Goal: Task Accomplishment & Management: Complete application form

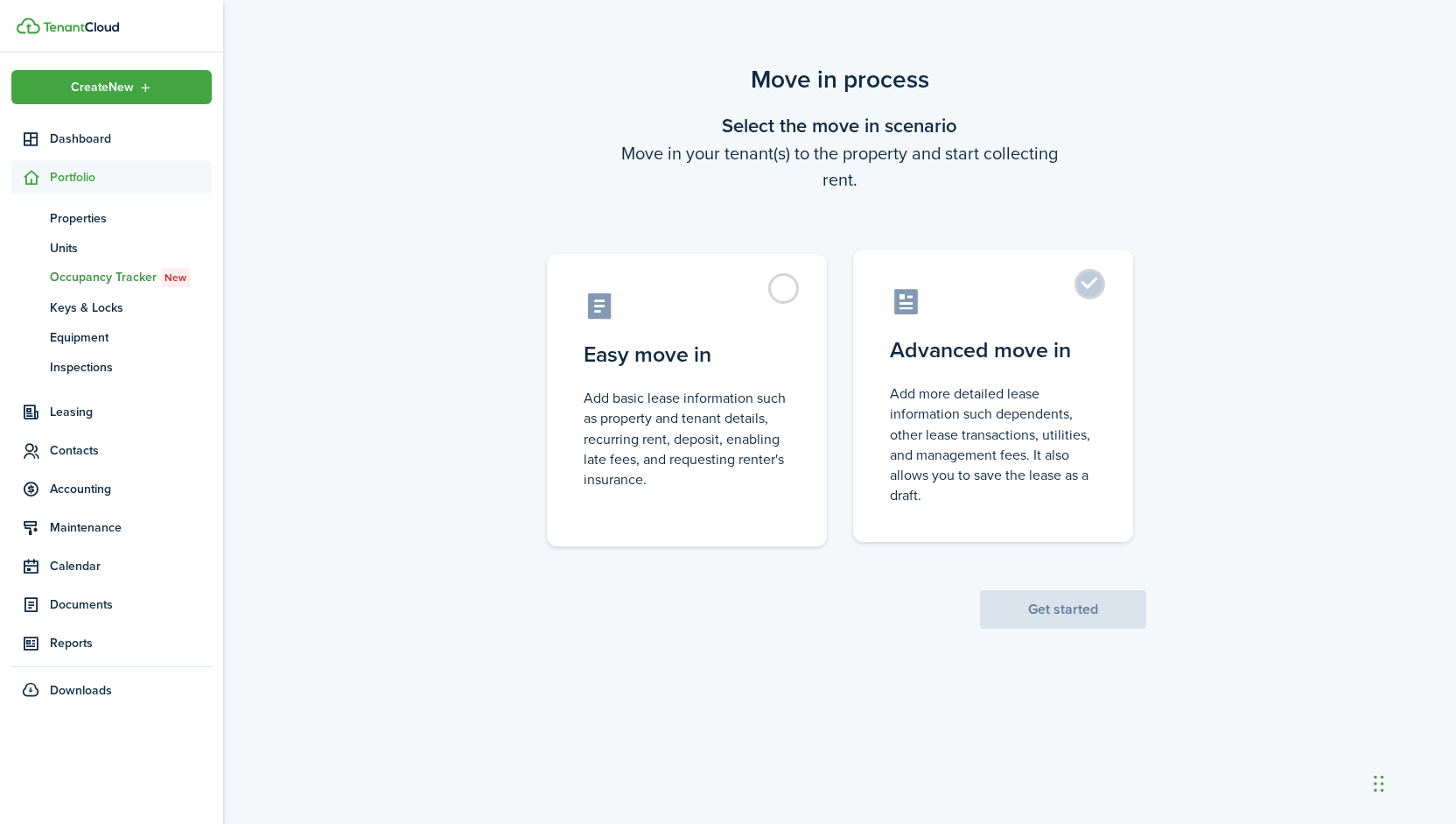
click at [1039, 291] on control-radio-card-icon at bounding box center [994, 301] width 207 height 31
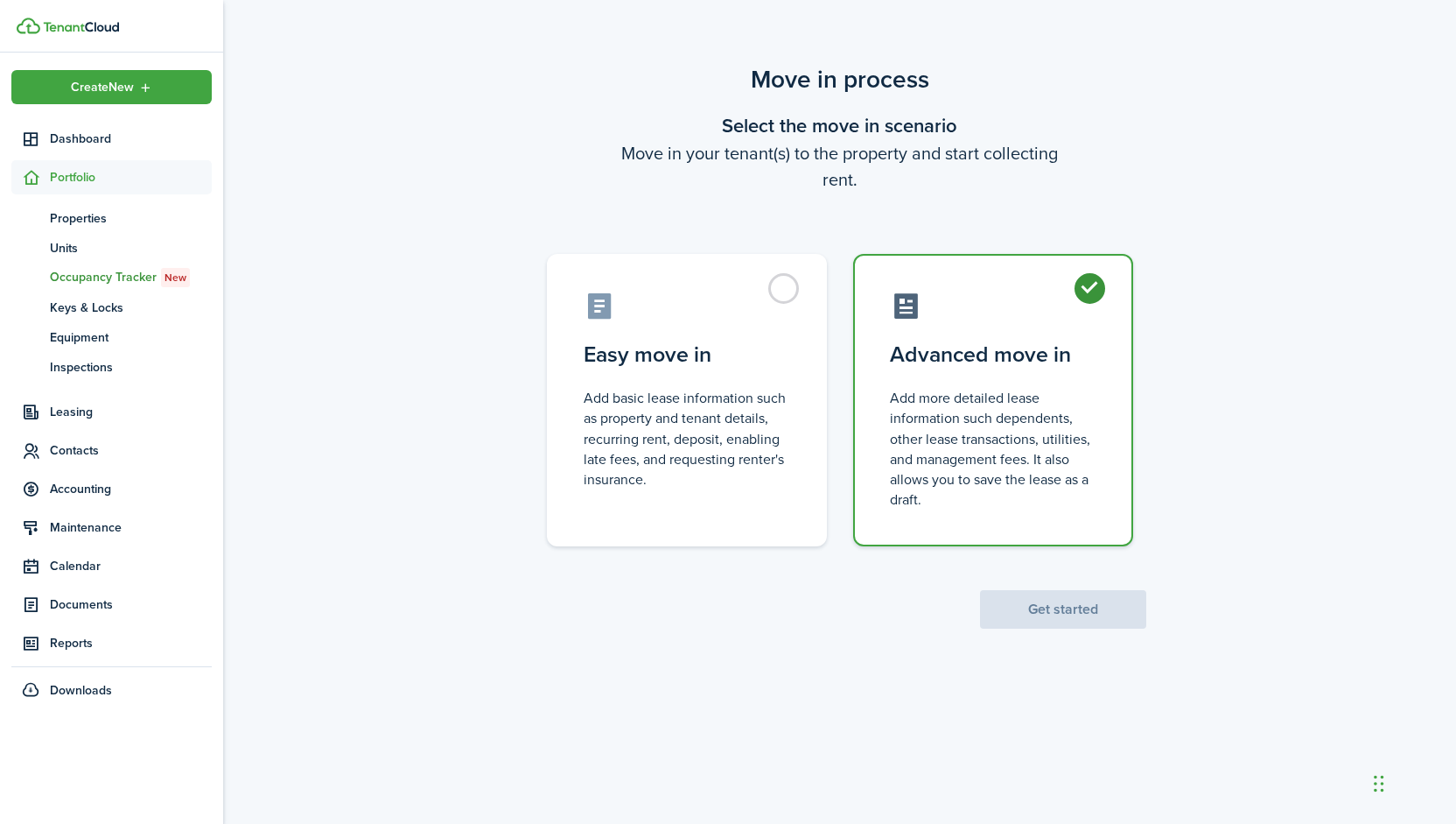
radio input "true"
click at [1088, 611] on button "Get started" at bounding box center [1063, 610] width 166 height 39
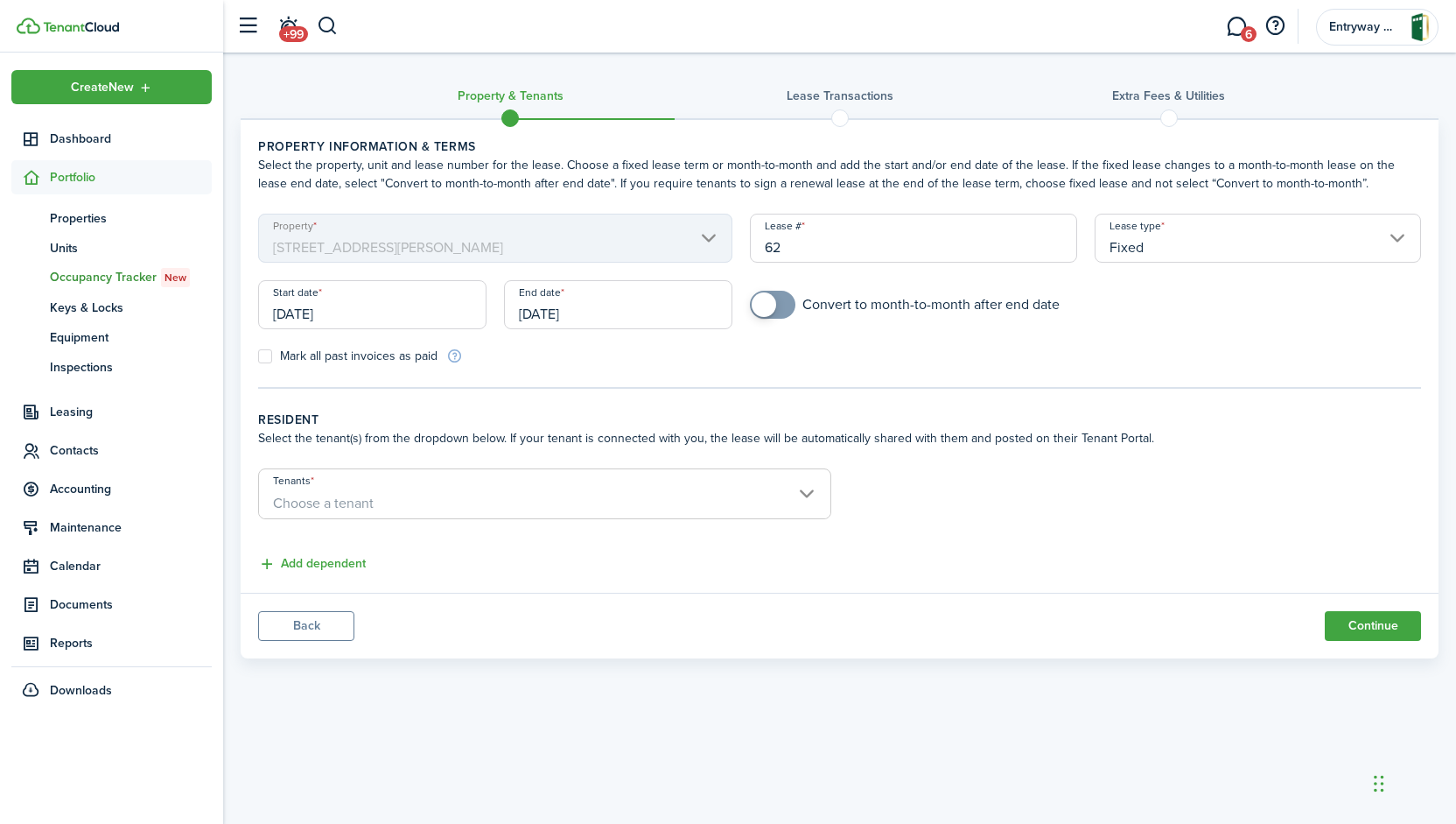
click at [668, 307] on input "[DATE]" at bounding box center [618, 304] width 229 height 49
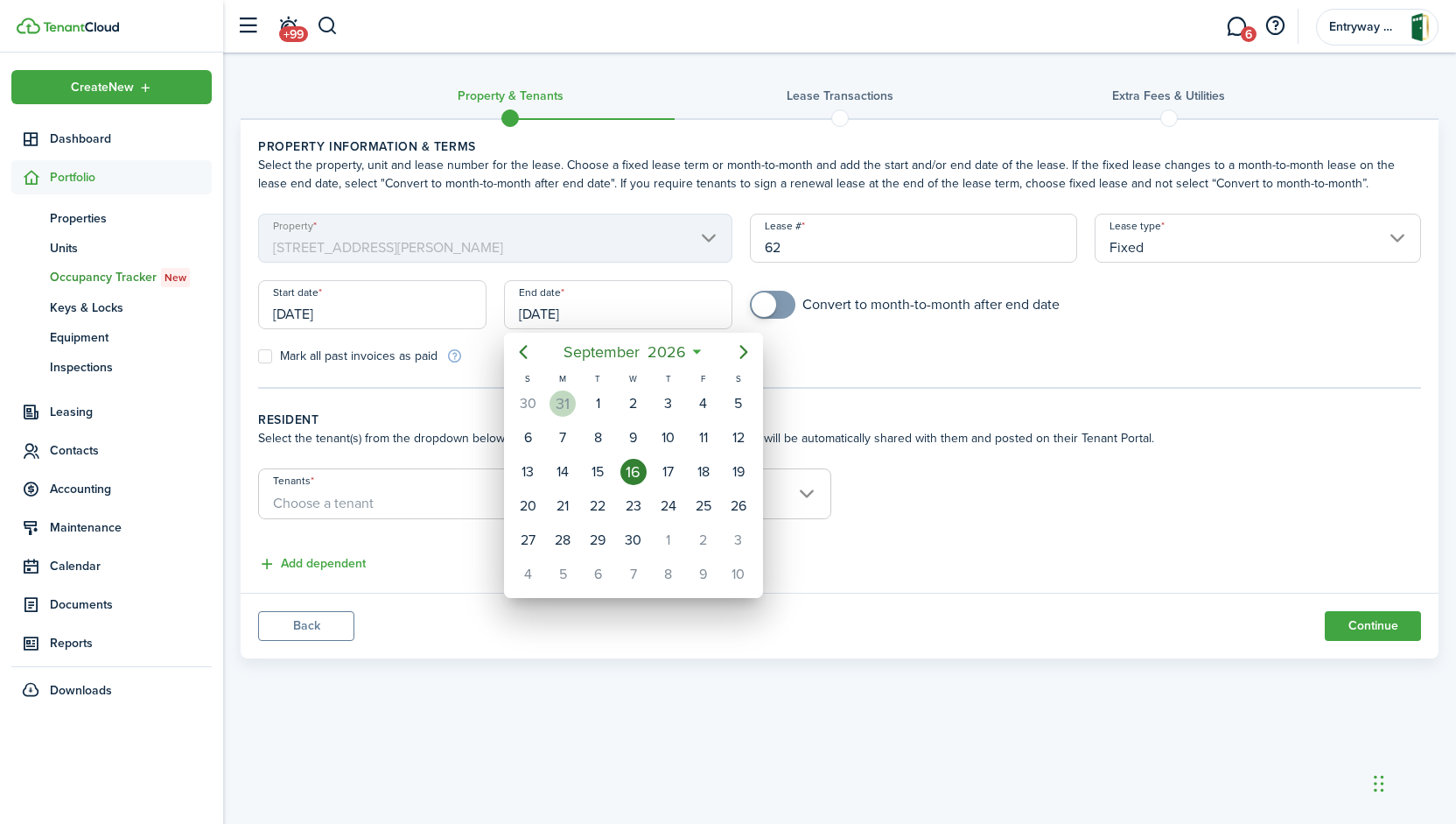
click at [567, 407] on div "31" at bounding box center [562, 403] width 26 height 26
type input "[DATE]"
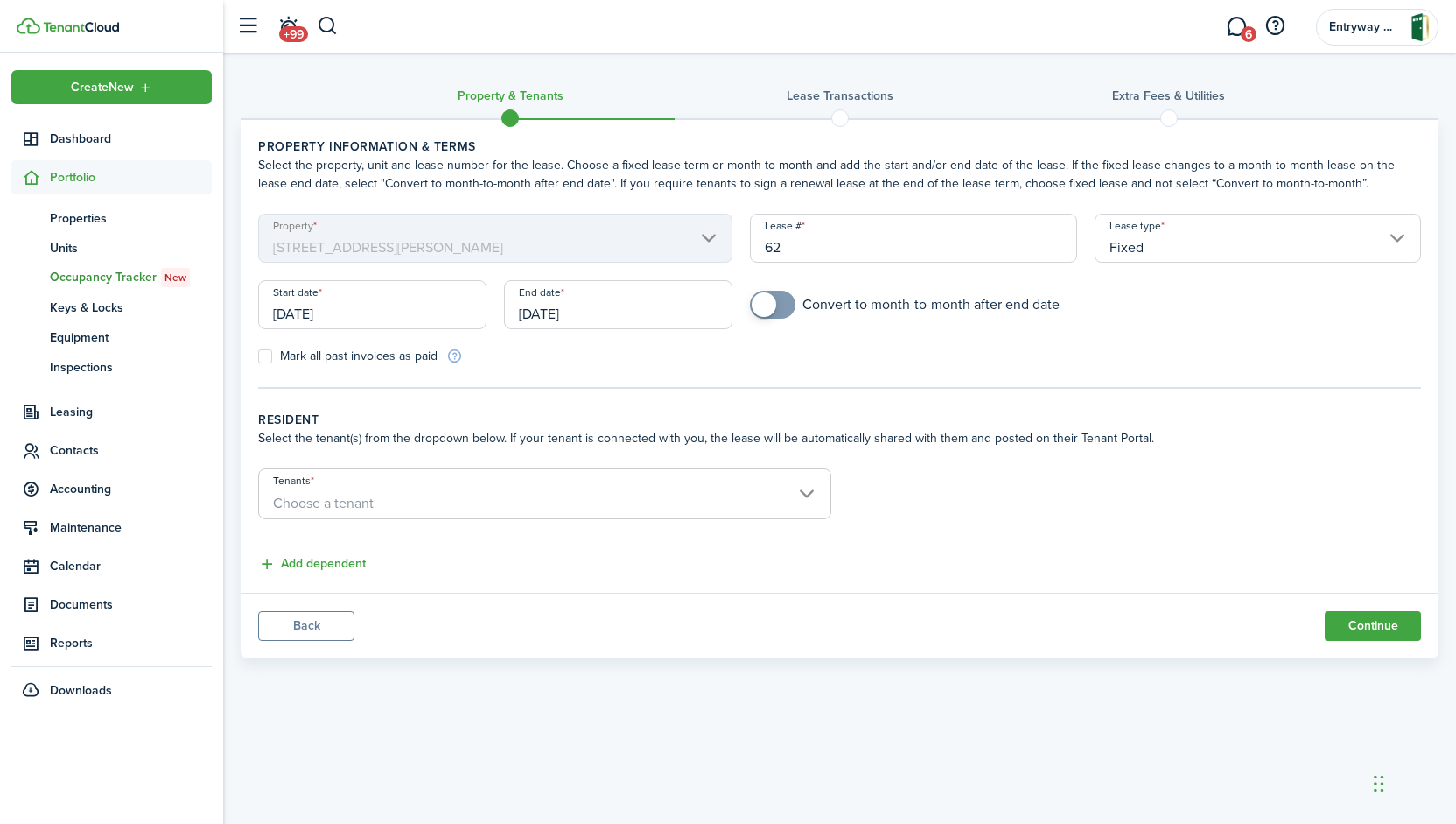
checkbox input "true"
click at [780, 304] on span at bounding box center [772, 304] width 17 height 28
click at [749, 490] on span "Choose a tenant" at bounding box center [545, 503] width 572 height 30
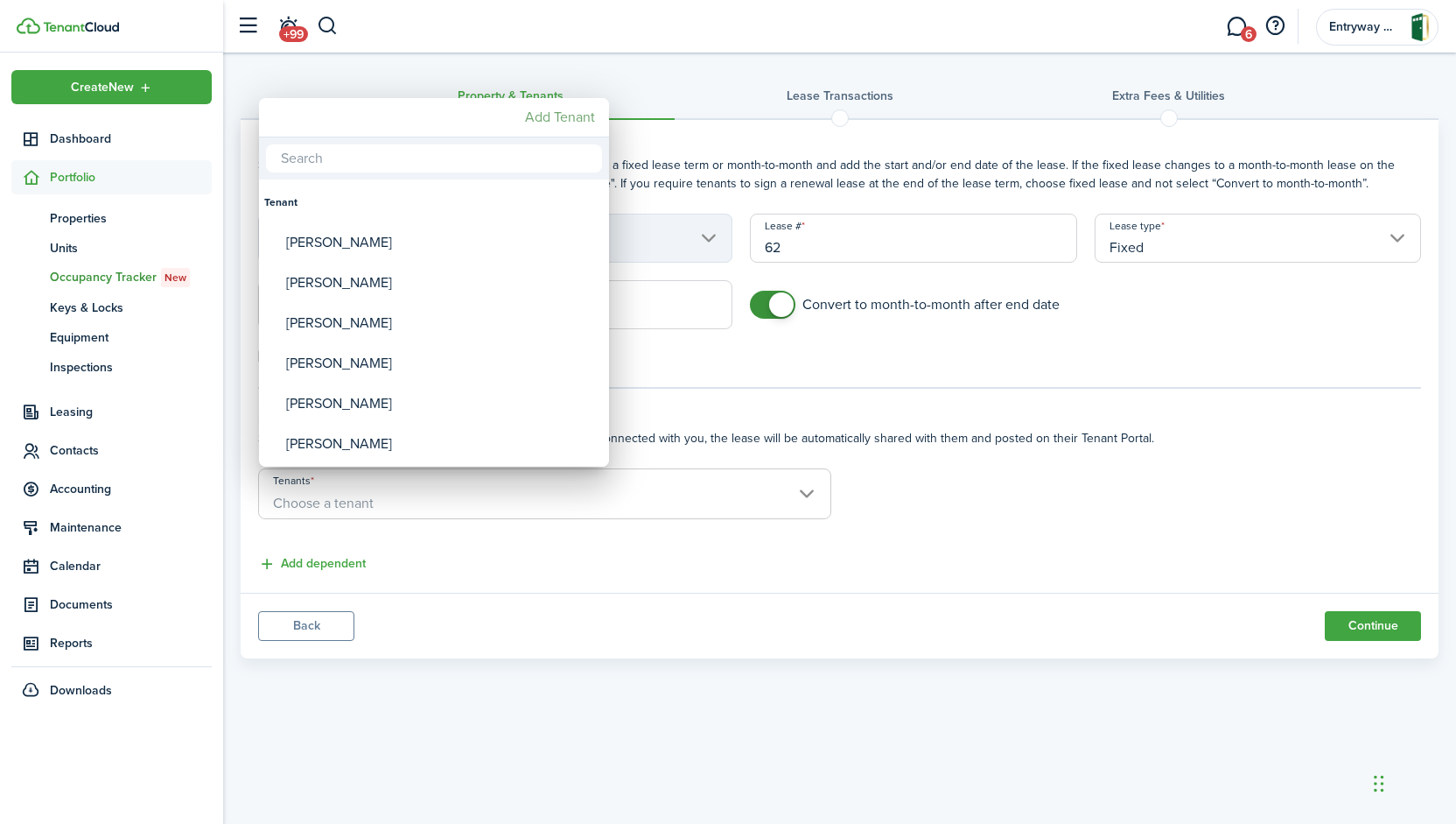
click at [572, 117] on mbsc-button "Add Tenant" at bounding box center [560, 117] width 84 height 32
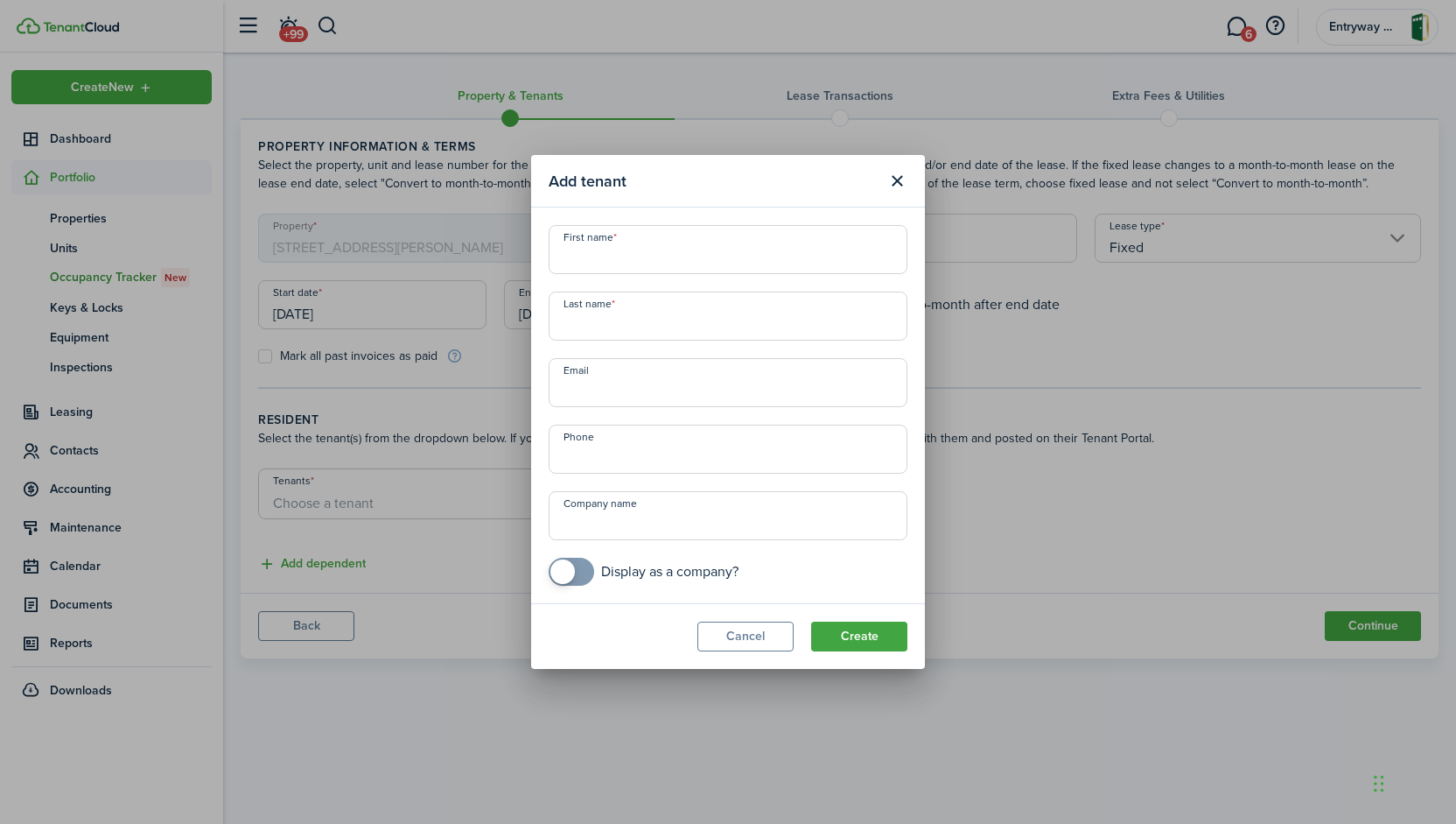
click at [687, 260] on input "First name" at bounding box center [728, 249] width 359 height 49
type input "[PERSON_NAME]"
type input "[EMAIL_ADDRESS][DOMAIN_NAME]"
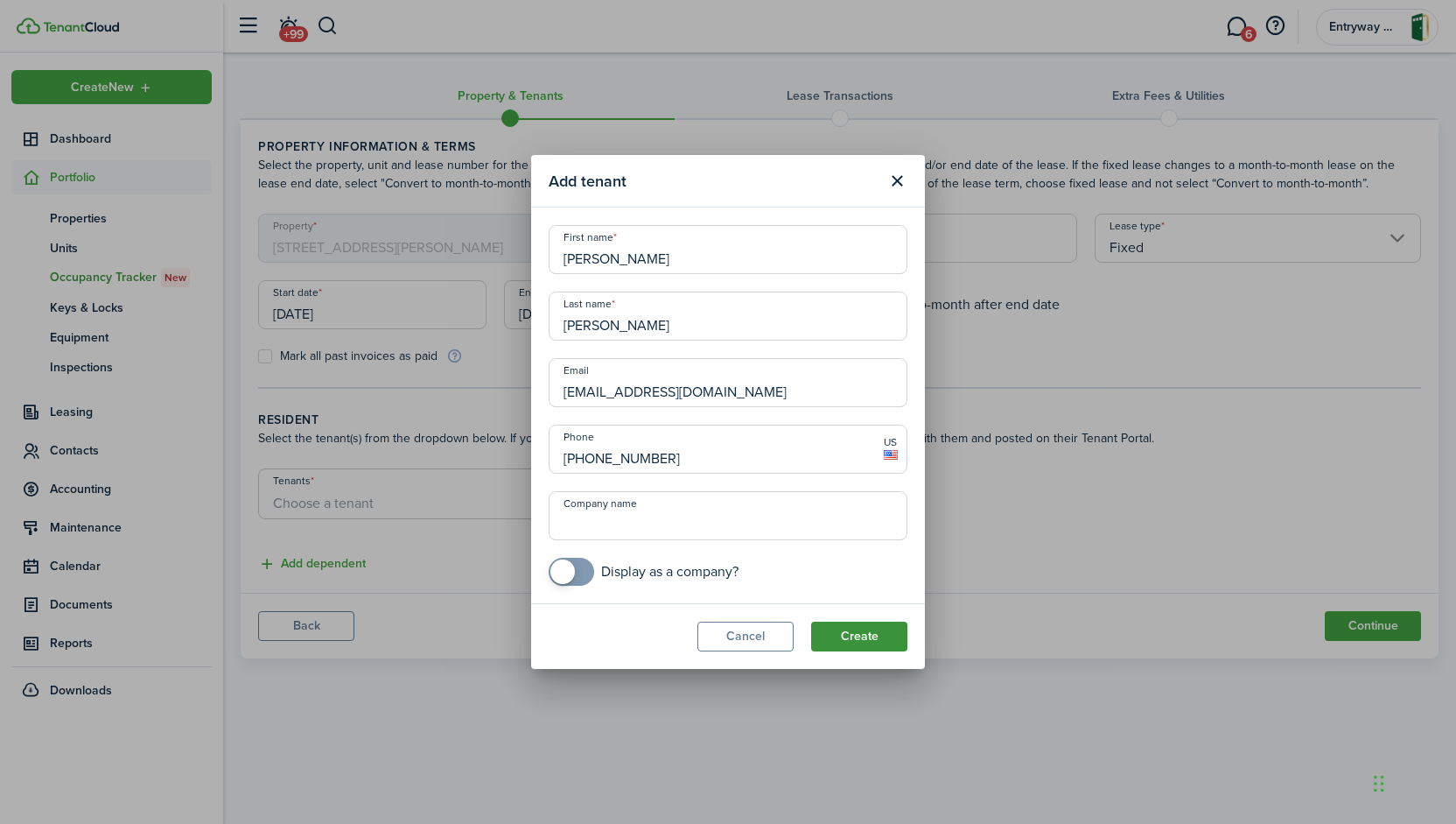
type input "[PHONE_NUMBER]"
click at [875, 639] on button "Create" at bounding box center [859, 637] width 97 height 30
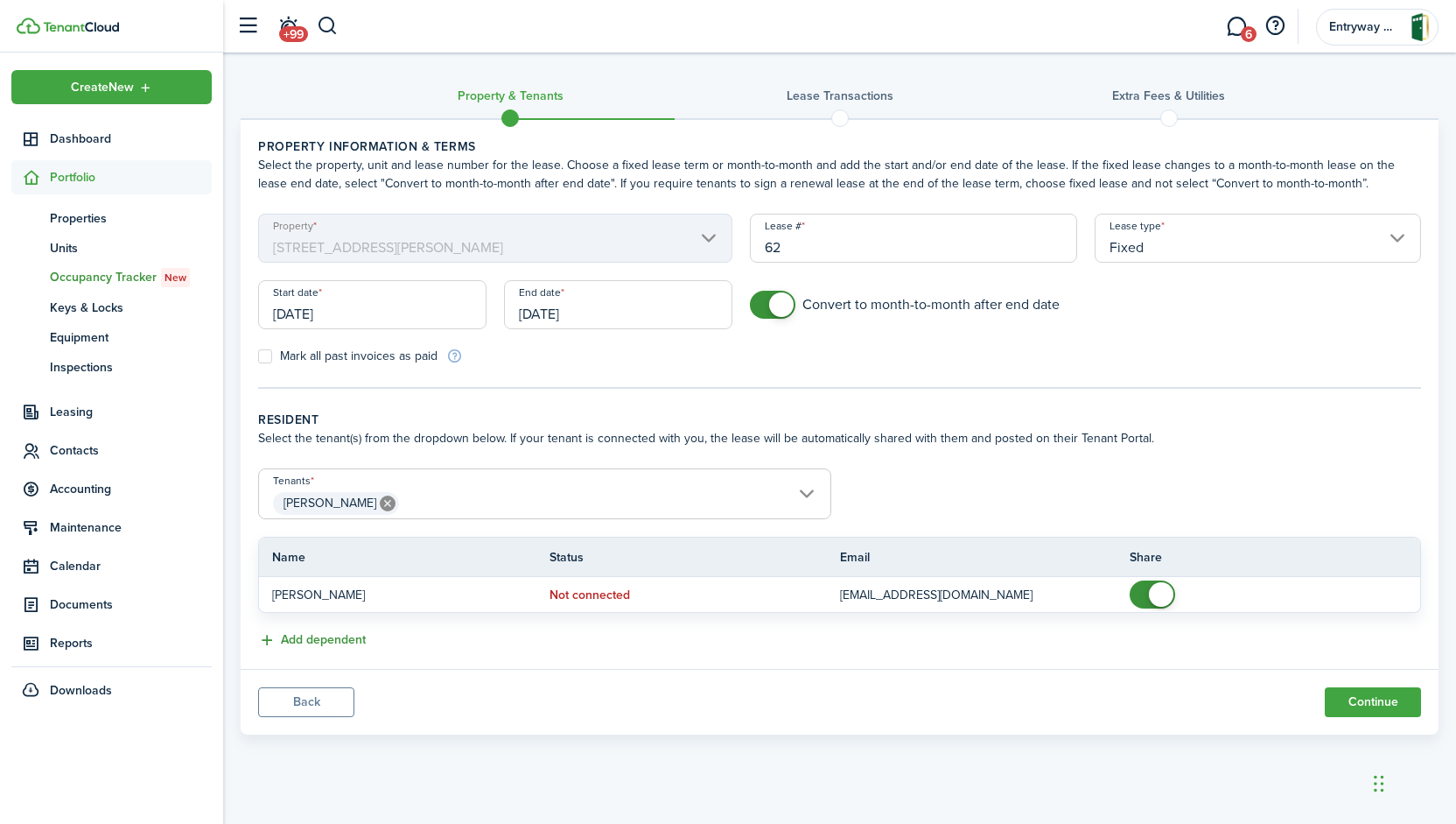
click at [312, 640] on button "Add dependent" at bounding box center [311, 640] width 107 height 20
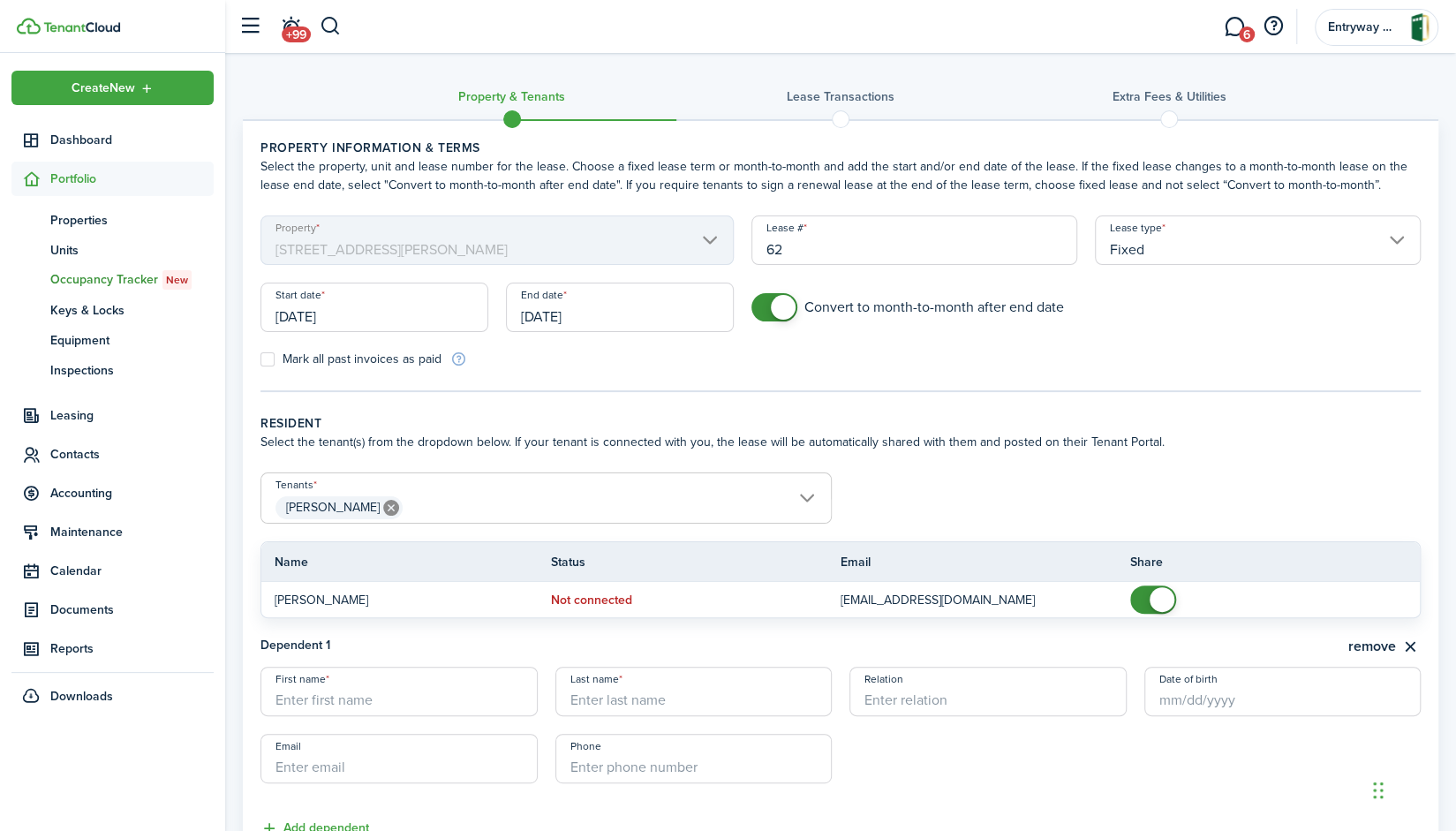
click at [399, 705] on input "First name" at bounding box center [398, 691] width 278 height 50
type input "[PERSON_NAME]"
type input "L"
type input "[PERSON_NAME]"
click at [990, 703] on input "Relation" at bounding box center [988, 691] width 278 height 50
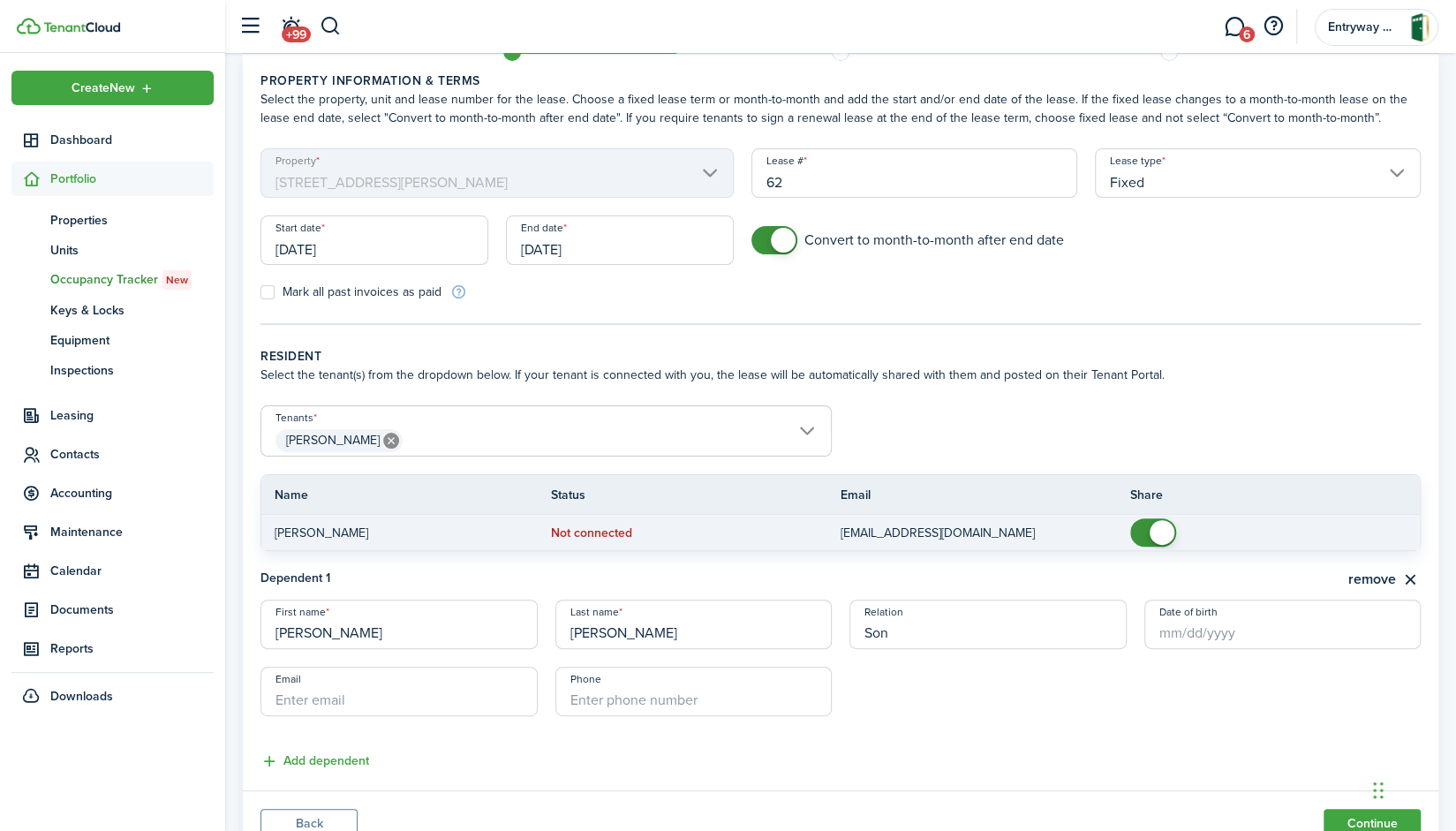
scroll to position [138, 0]
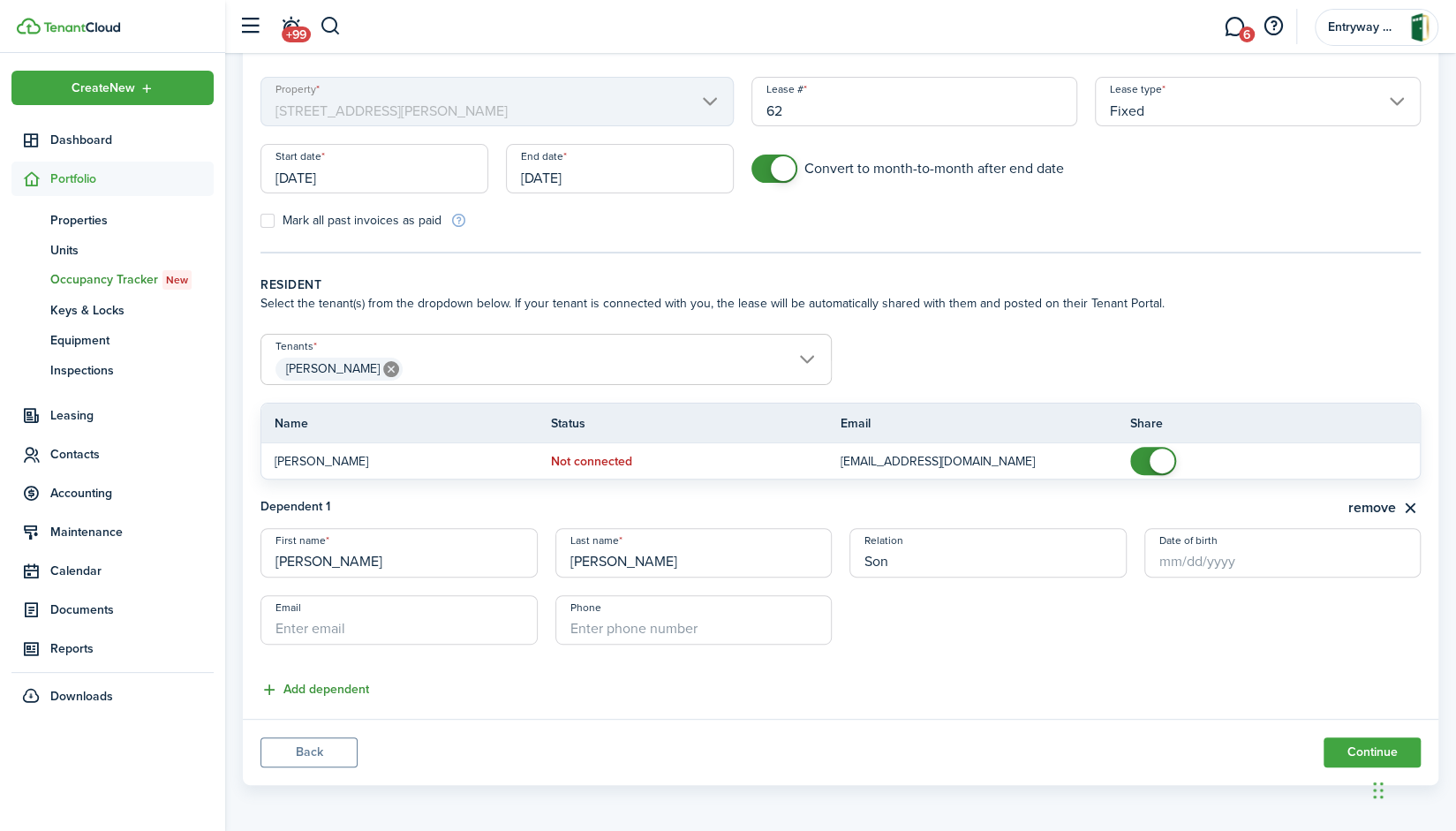
type input "Son"
click at [289, 690] on button "Add dependent" at bounding box center [314, 690] width 108 height 20
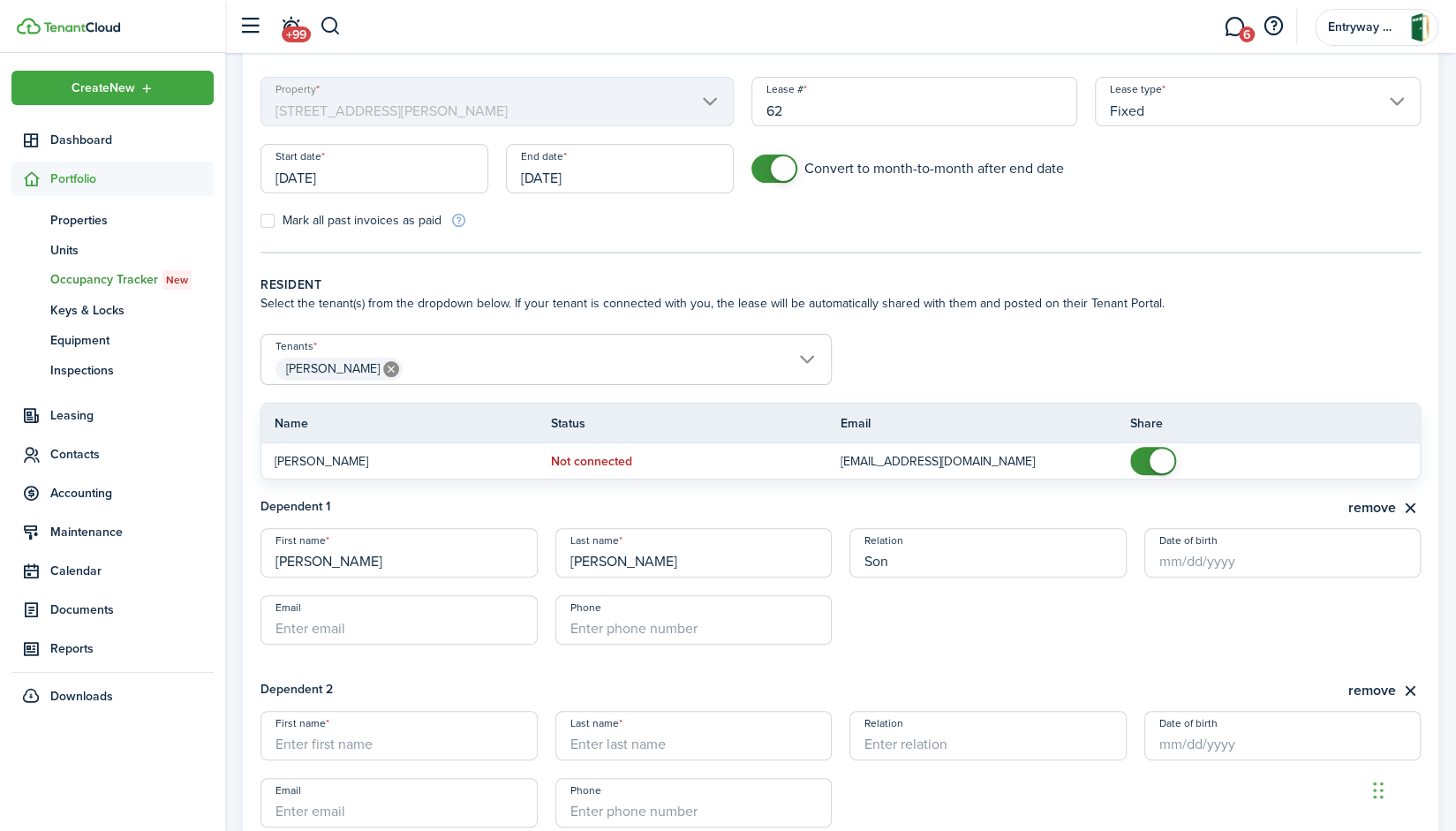
click at [410, 755] on input "First name" at bounding box center [398, 736] width 278 height 50
type input "[PERSON_NAME]"
click at [975, 737] on input "Relation" at bounding box center [988, 736] width 278 height 50
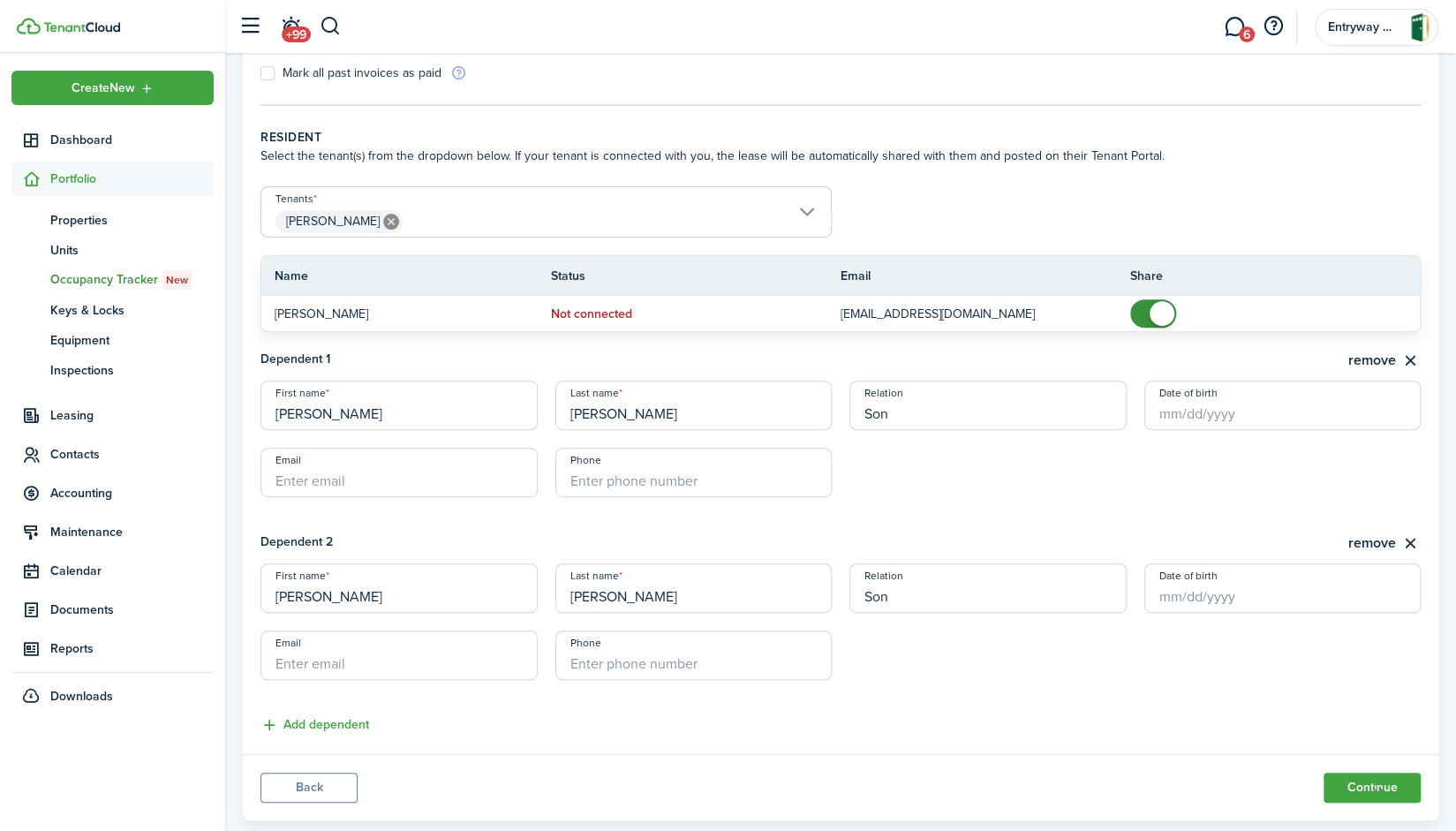
scroll to position [321, 0]
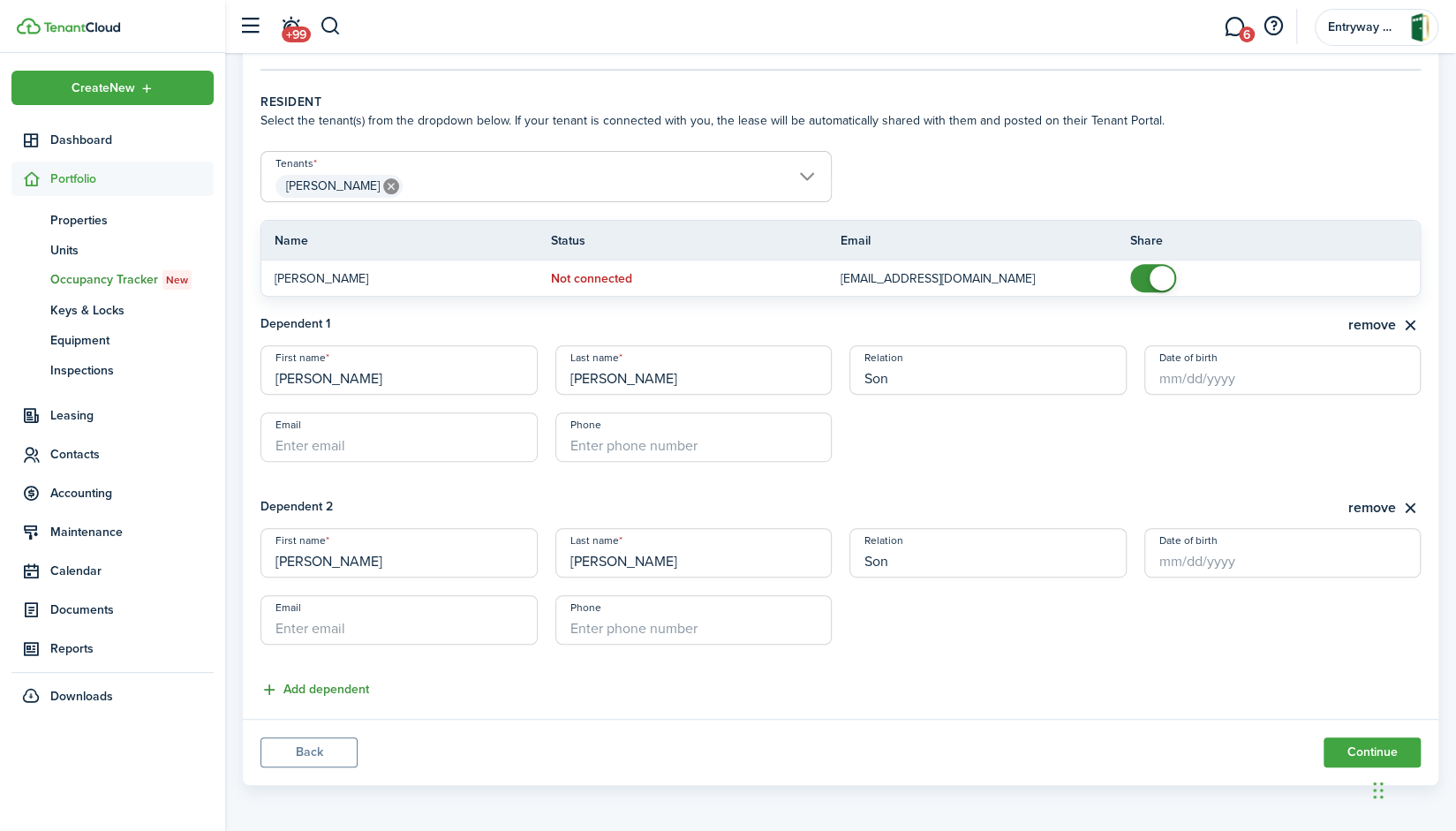
type input "Son"
click at [319, 692] on button "Add dependent" at bounding box center [314, 690] width 108 height 20
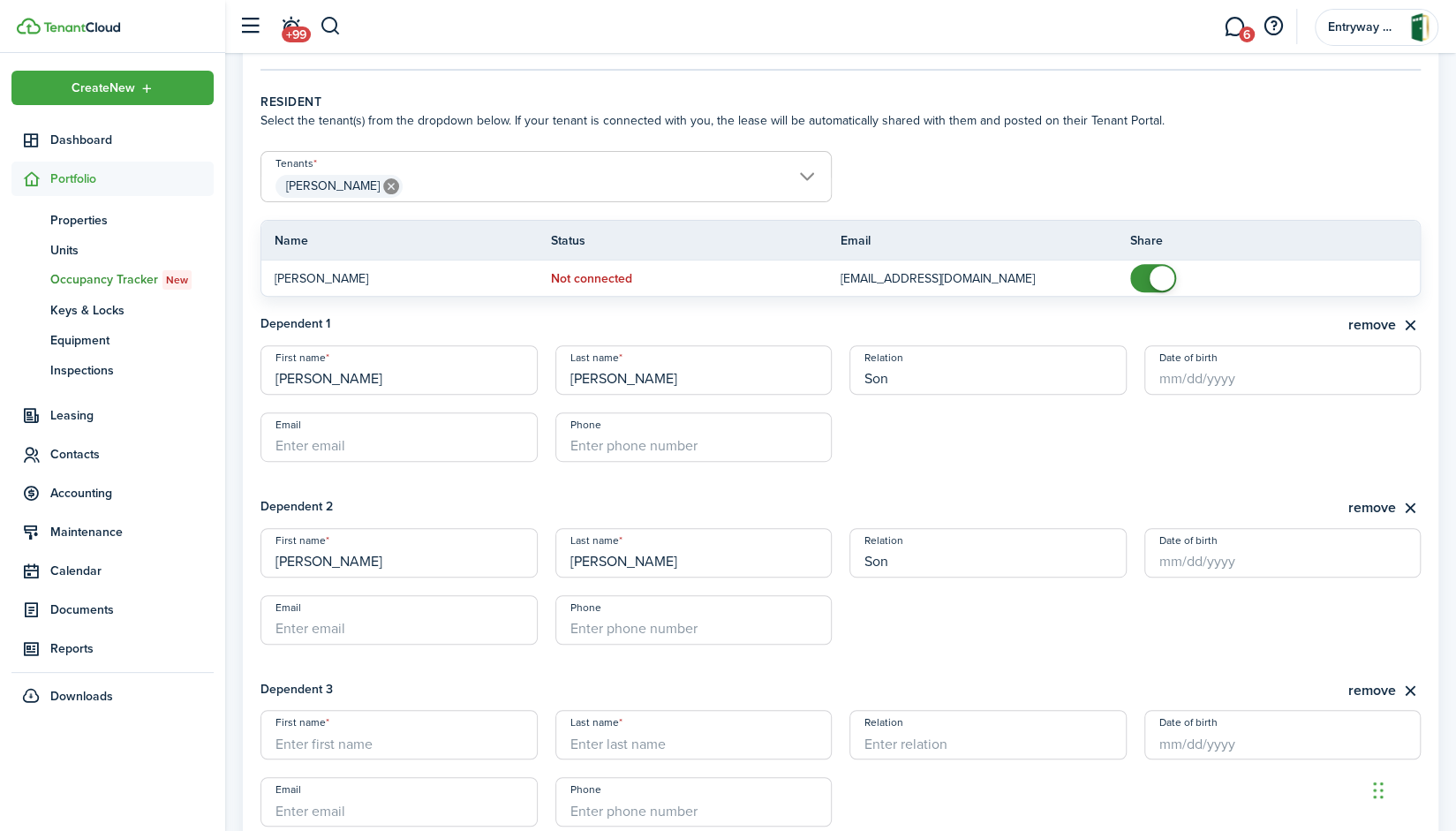
click at [437, 723] on input "First name" at bounding box center [398, 735] width 278 height 50
type input "Alyssa"
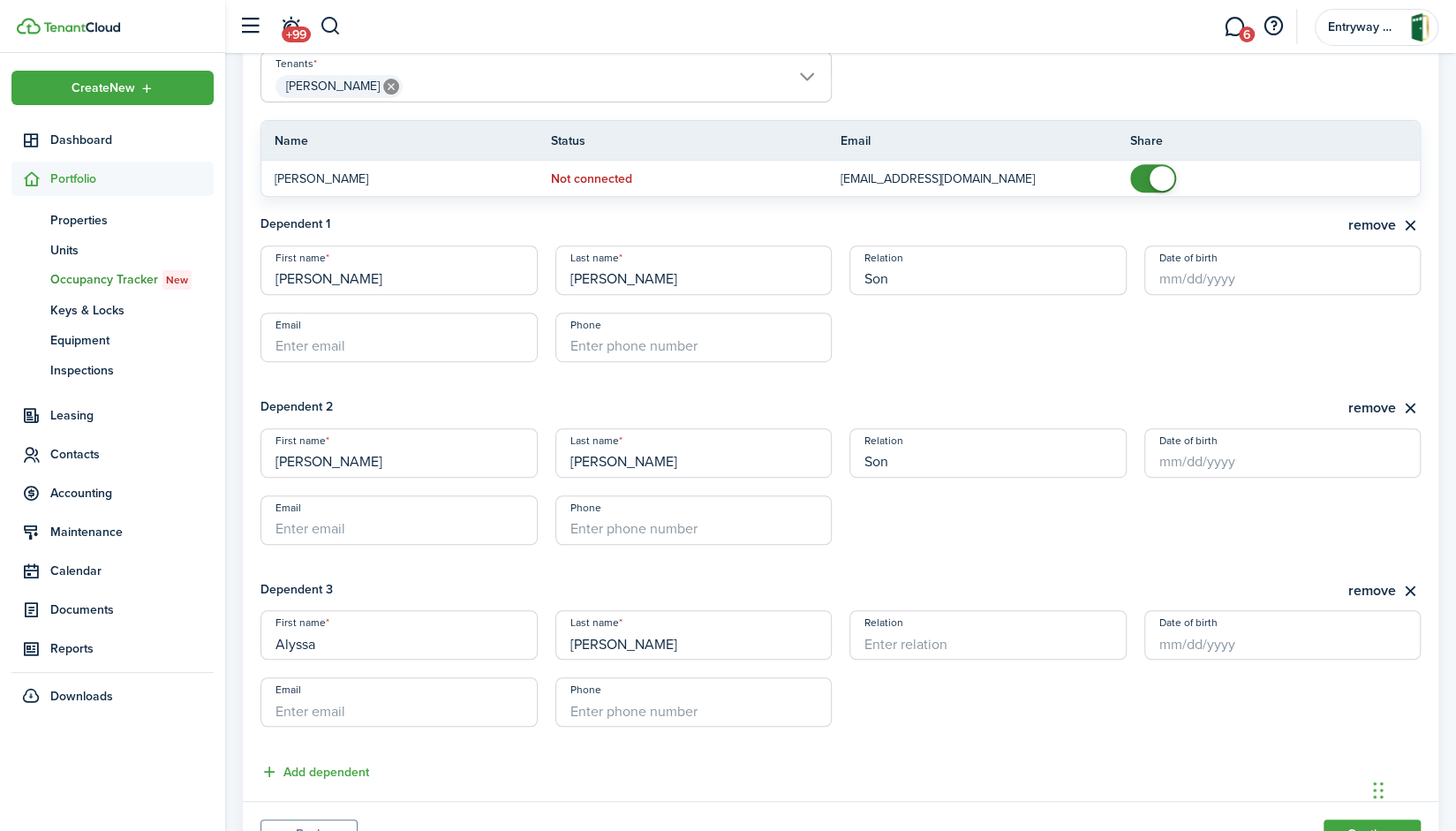
scroll to position [504, 0]
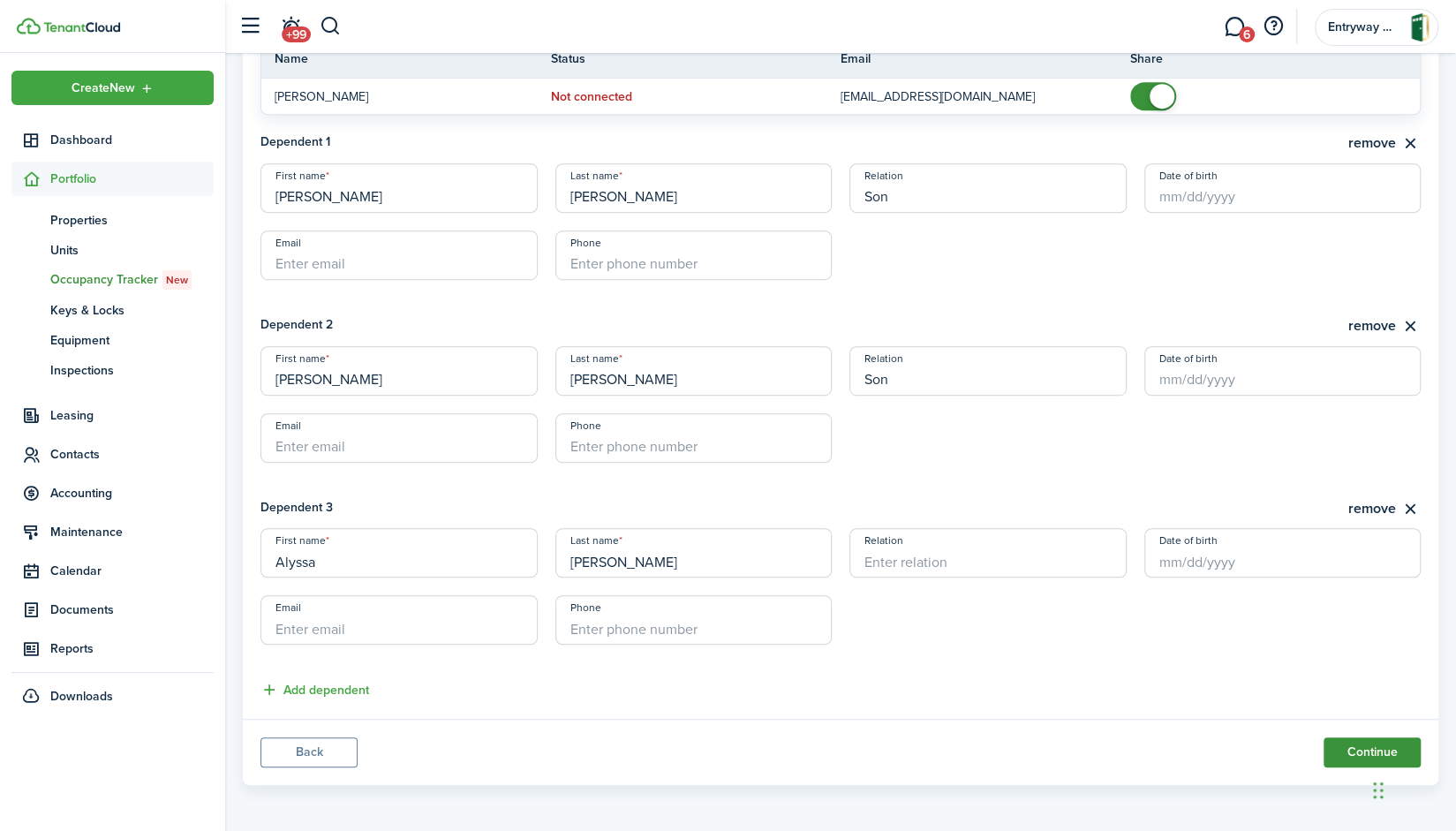
type input "[PERSON_NAME]"
click at [1364, 742] on button "Continue" at bounding box center [1372, 752] width 97 height 30
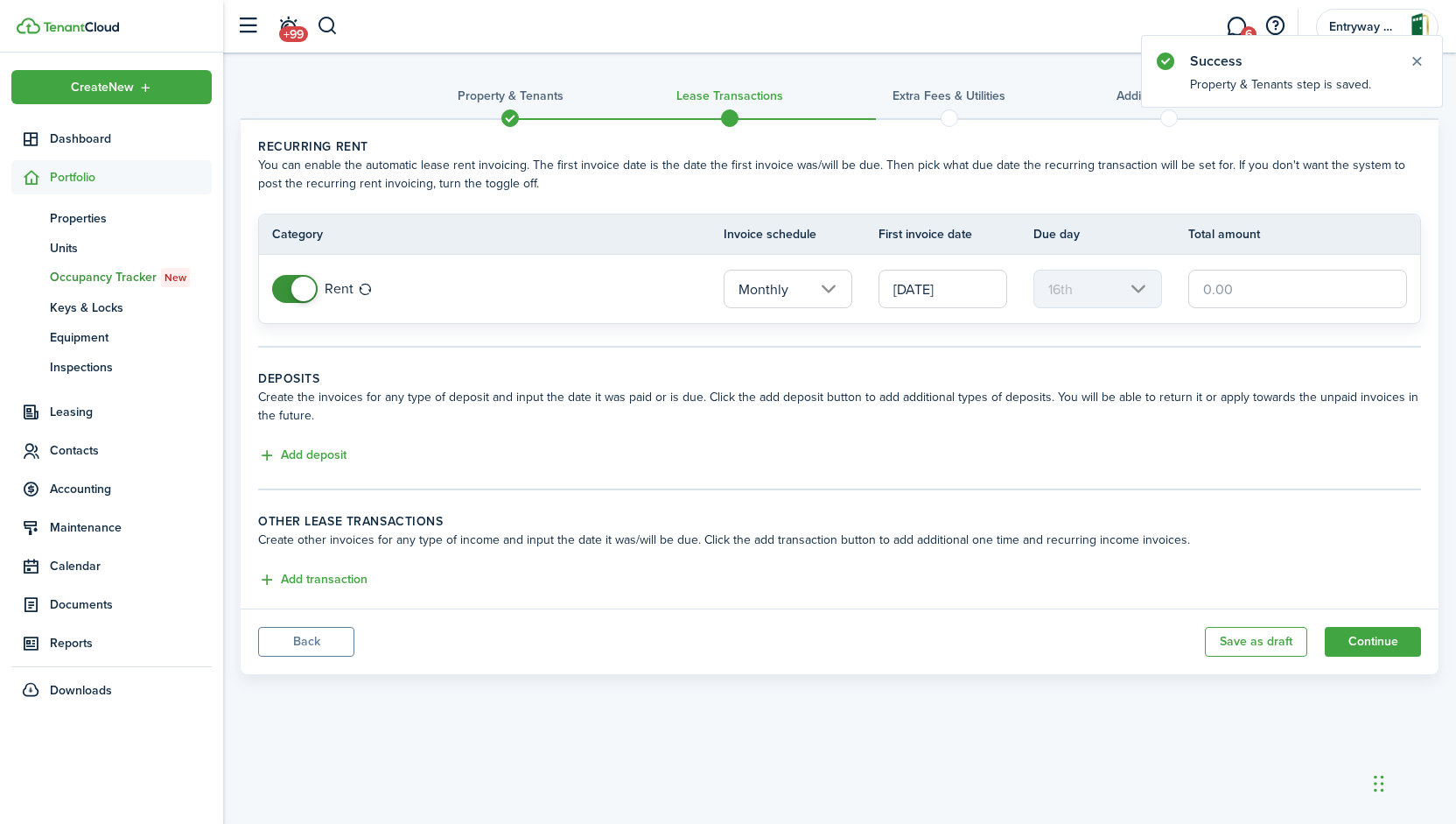
click at [976, 280] on input "[DATE]" at bounding box center [942, 289] width 128 height 39
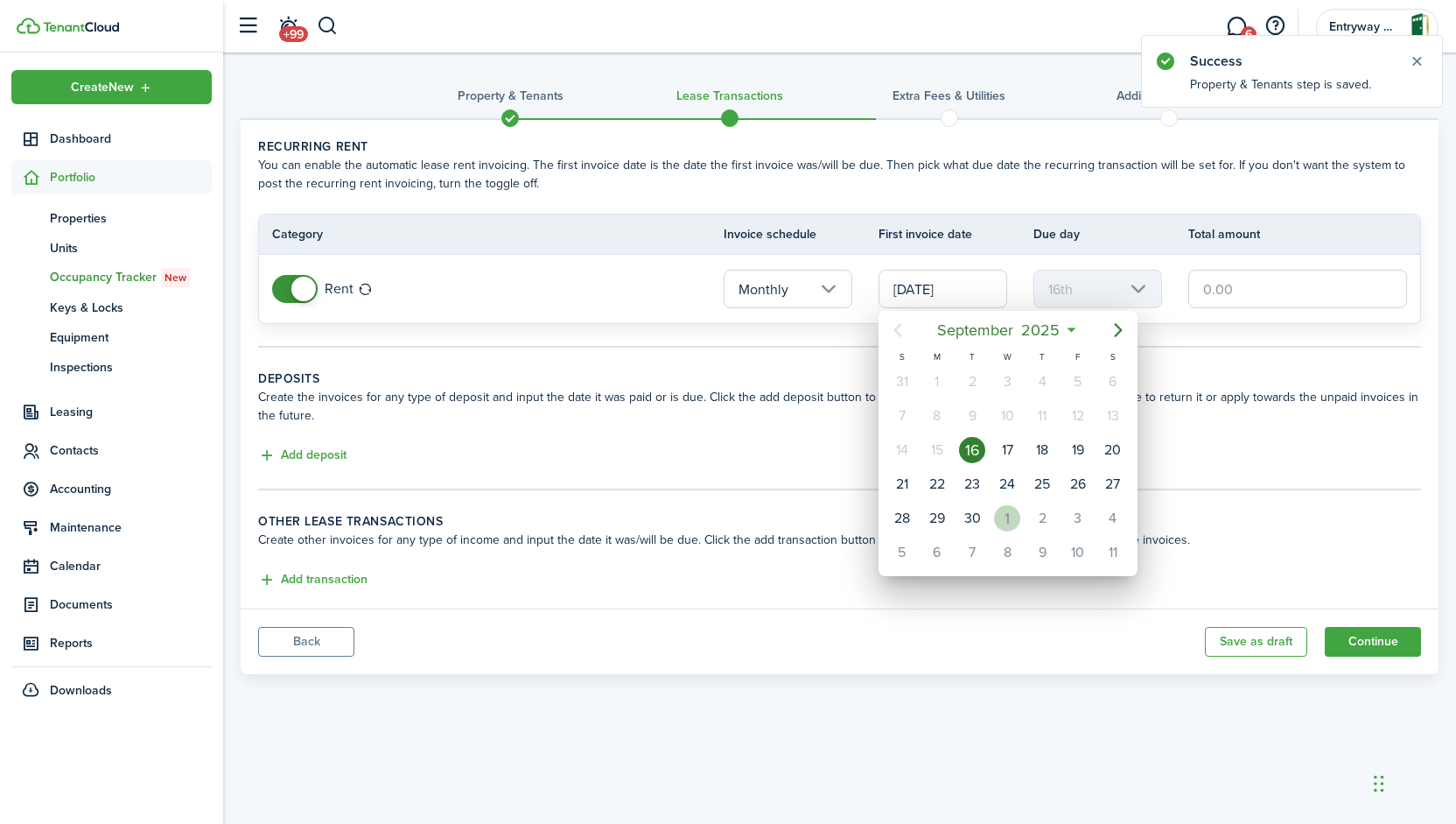
click at [1015, 514] on div "1" at bounding box center [1007, 518] width 26 height 26
type input "[DATE]"
type input "1st"
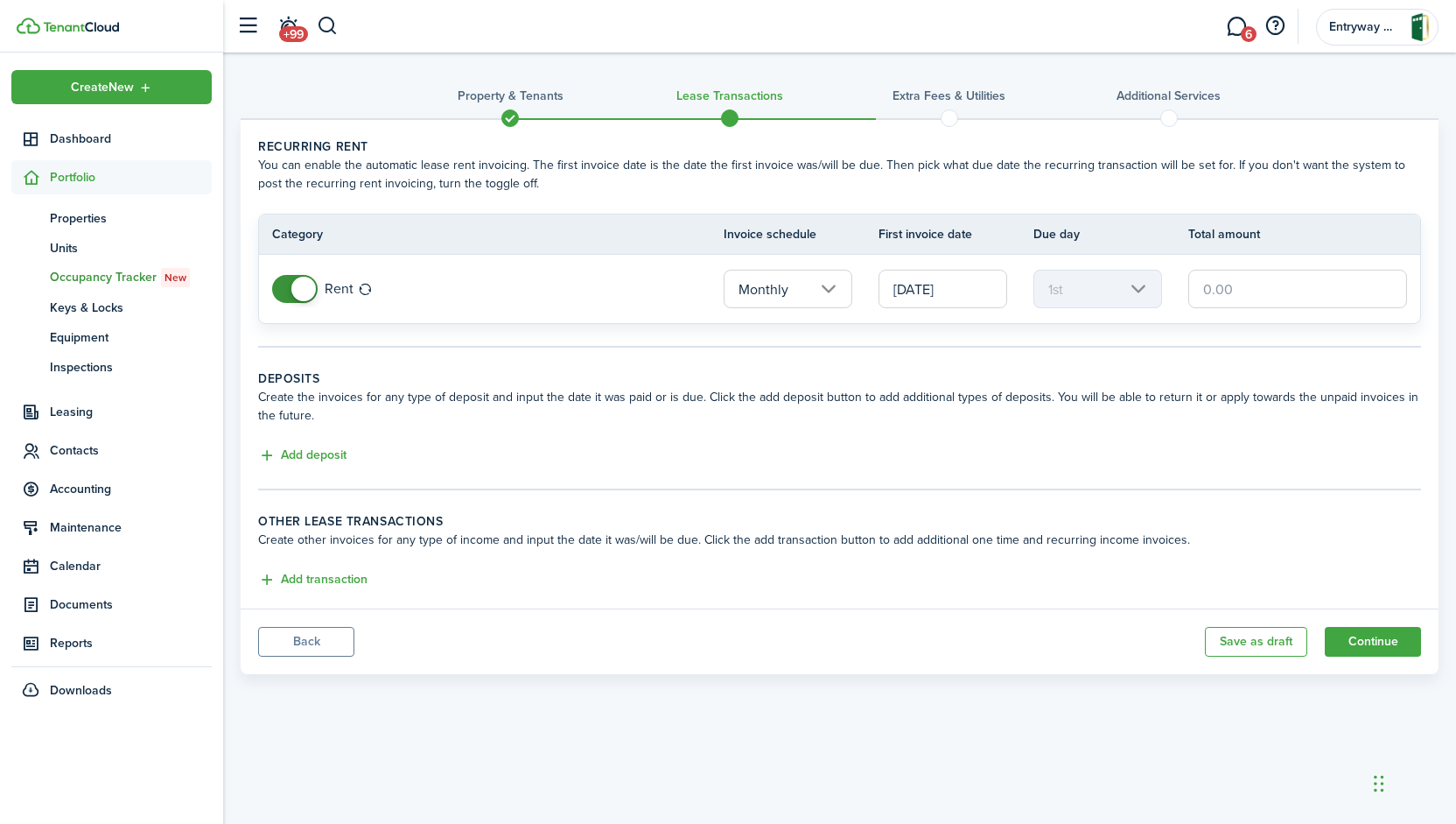
click at [1316, 285] on input "text" at bounding box center [1298, 289] width 219 height 39
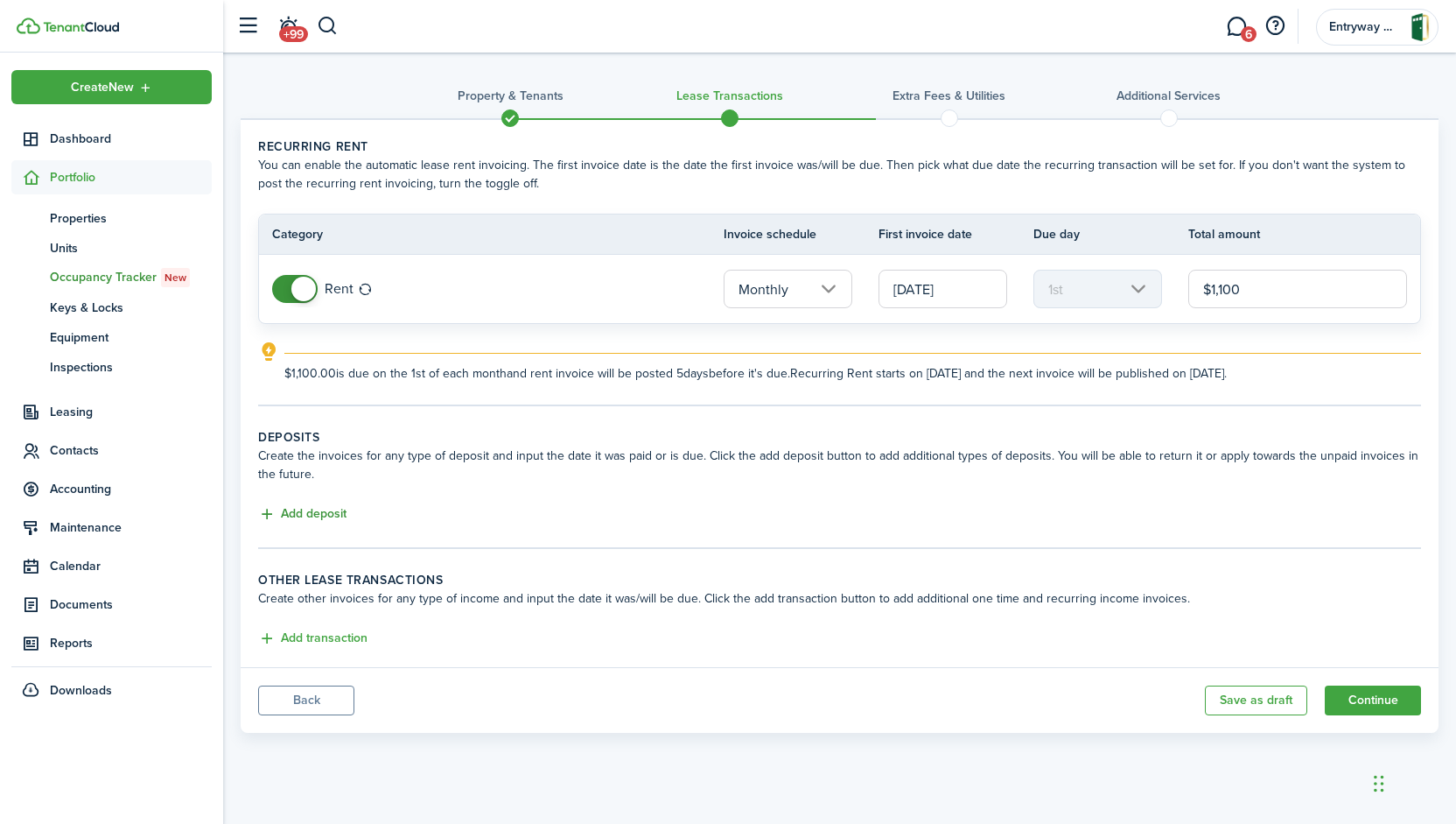
type input "$1,100.00"
click at [334, 515] on button "Add deposit" at bounding box center [302, 514] width 89 height 20
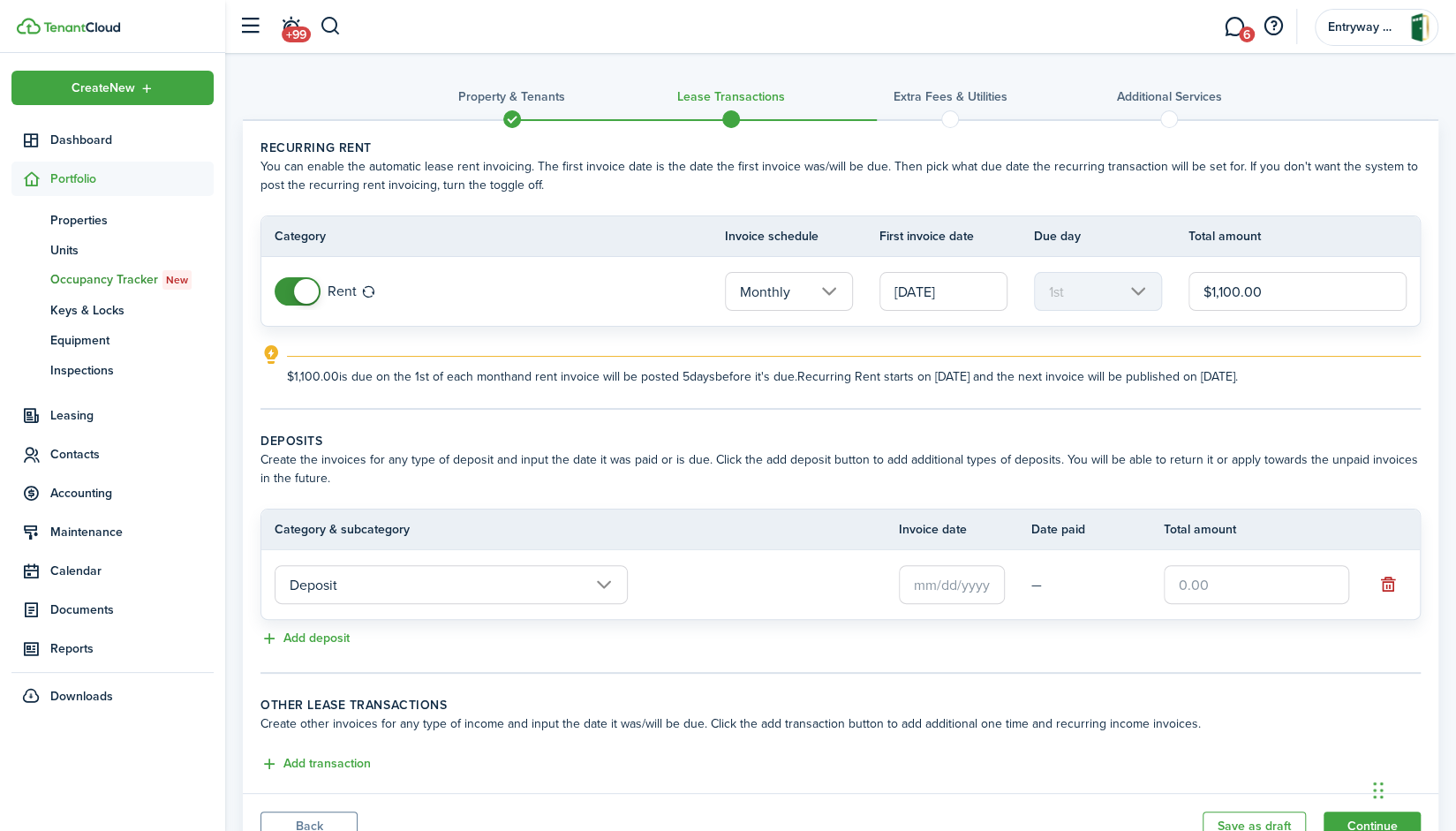
click at [923, 565] on input "text" at bounding box center [952, 585] width 106 height 39
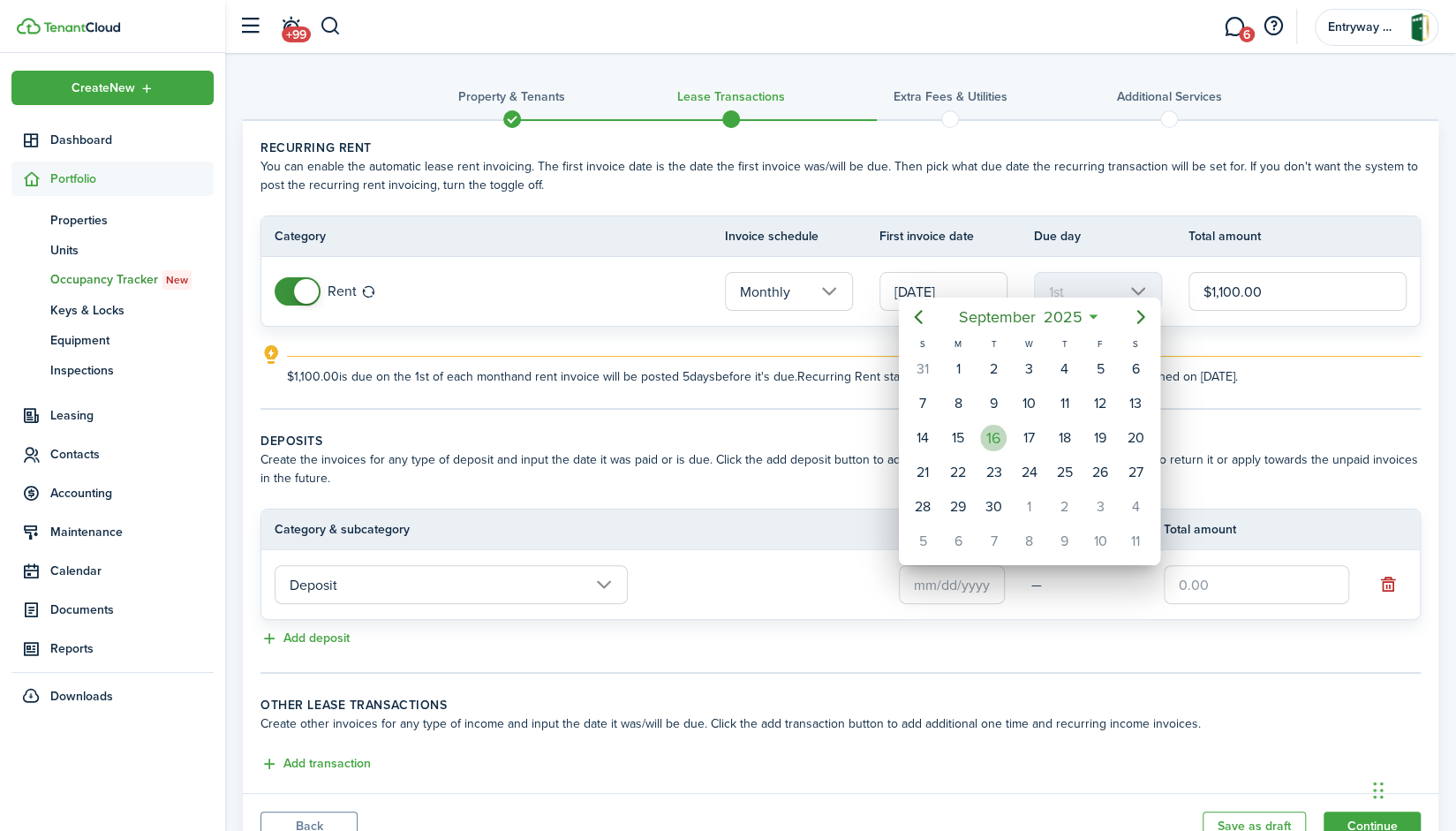
click at [984, 437] on div "16" at bounding box center [992, 437] width 26 height 26
type input "[DATE]"
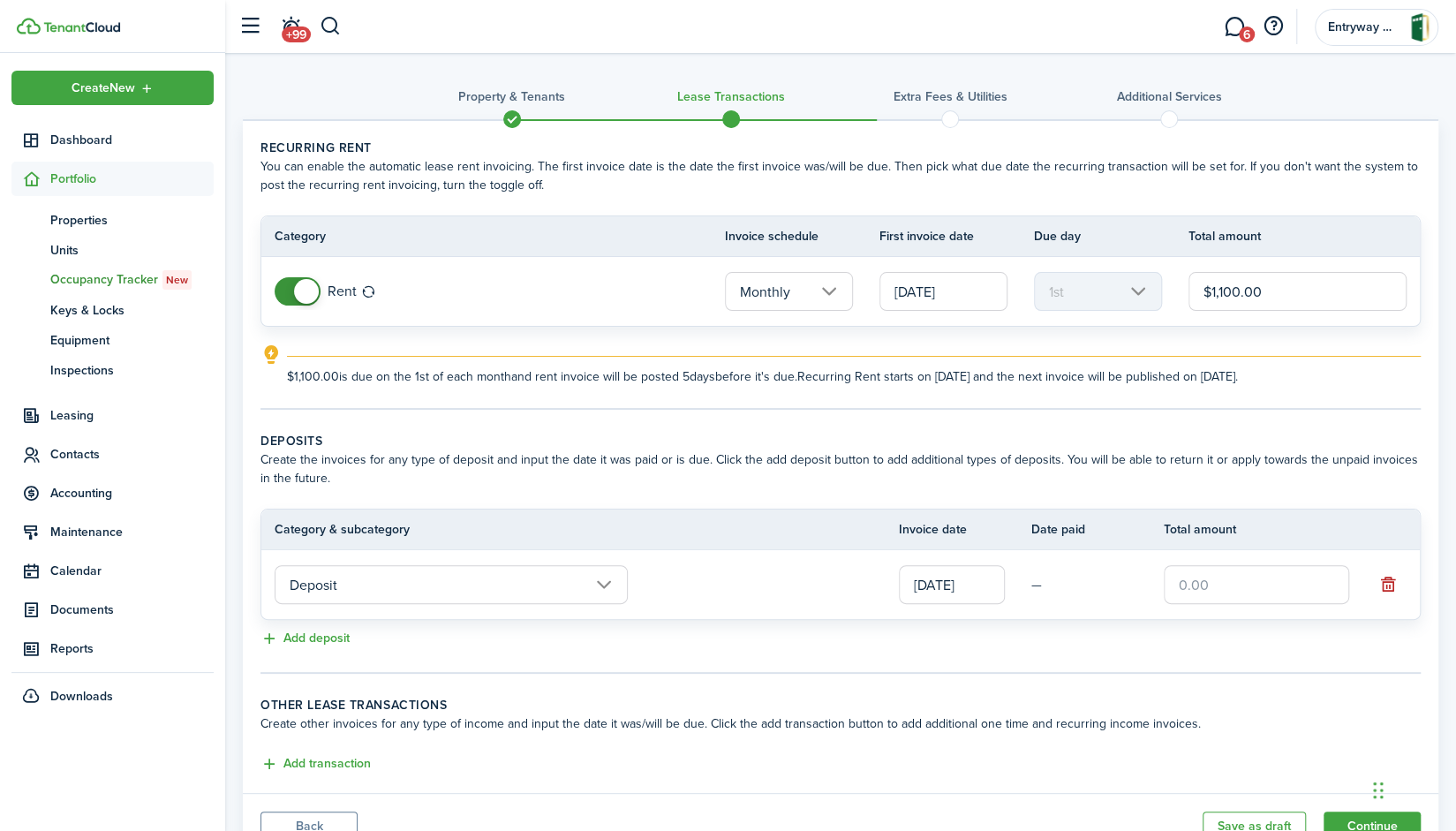
click at [1220, 581] on input "text" at bounding box center [1256, 585] width 185 height 39
type input "$1,100.00"
click at [352, 759] on button "Add transaction" at bounding box center [315, 764] width 110 height 20
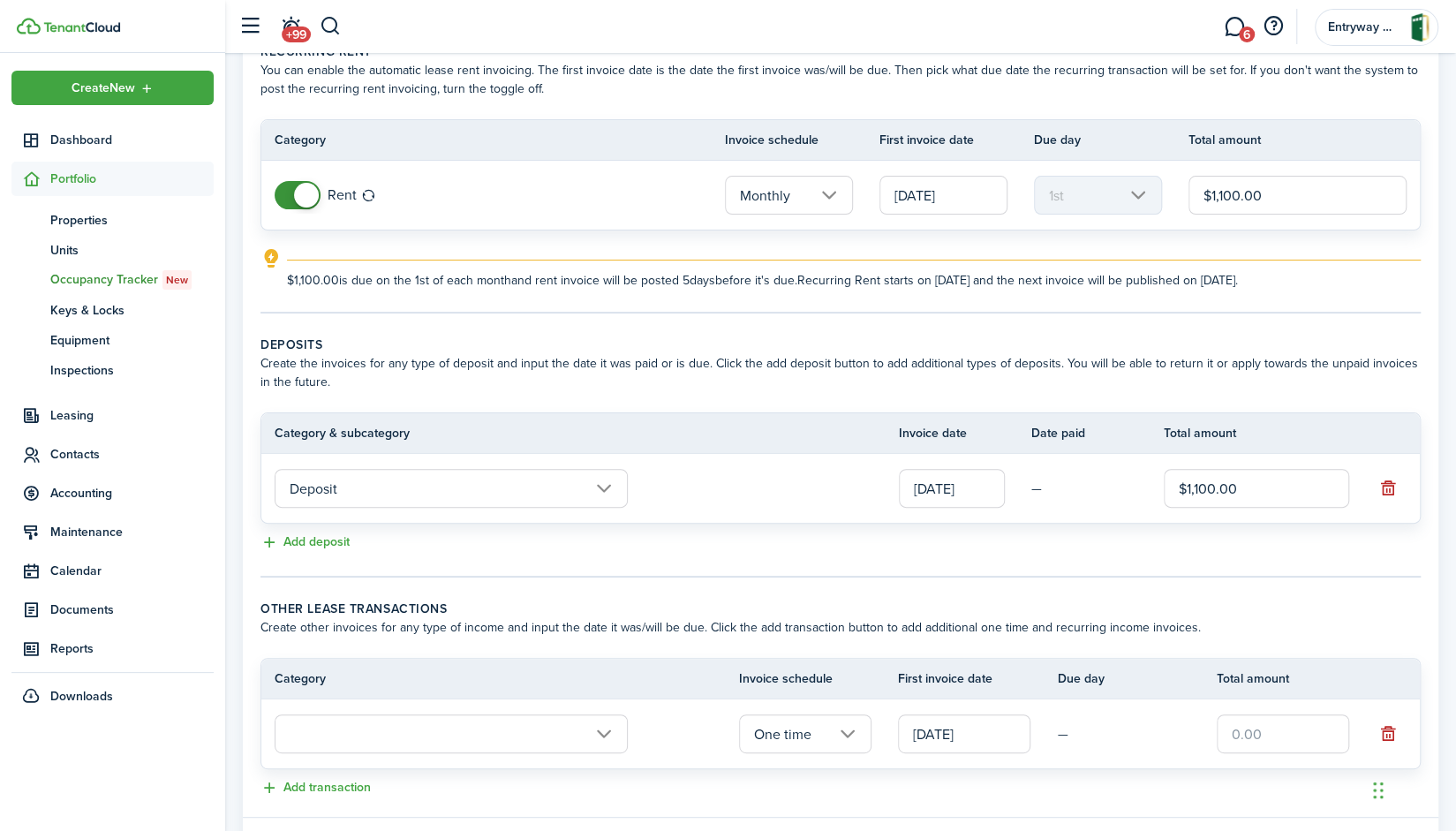
scroll to position [193, 0]
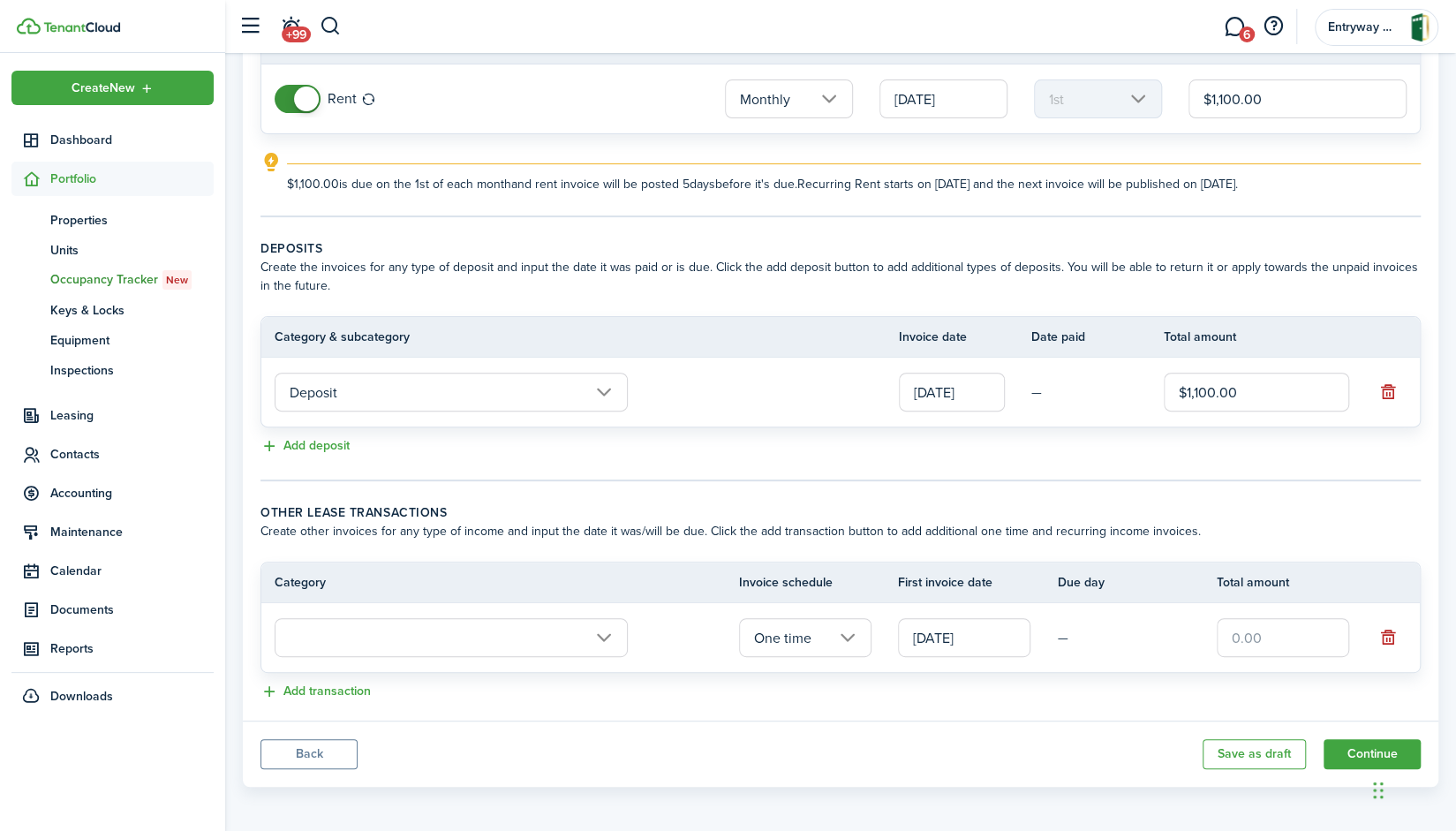
click at [590, 626] on input "text" at bounding box center [451, 637] width 354 height 39
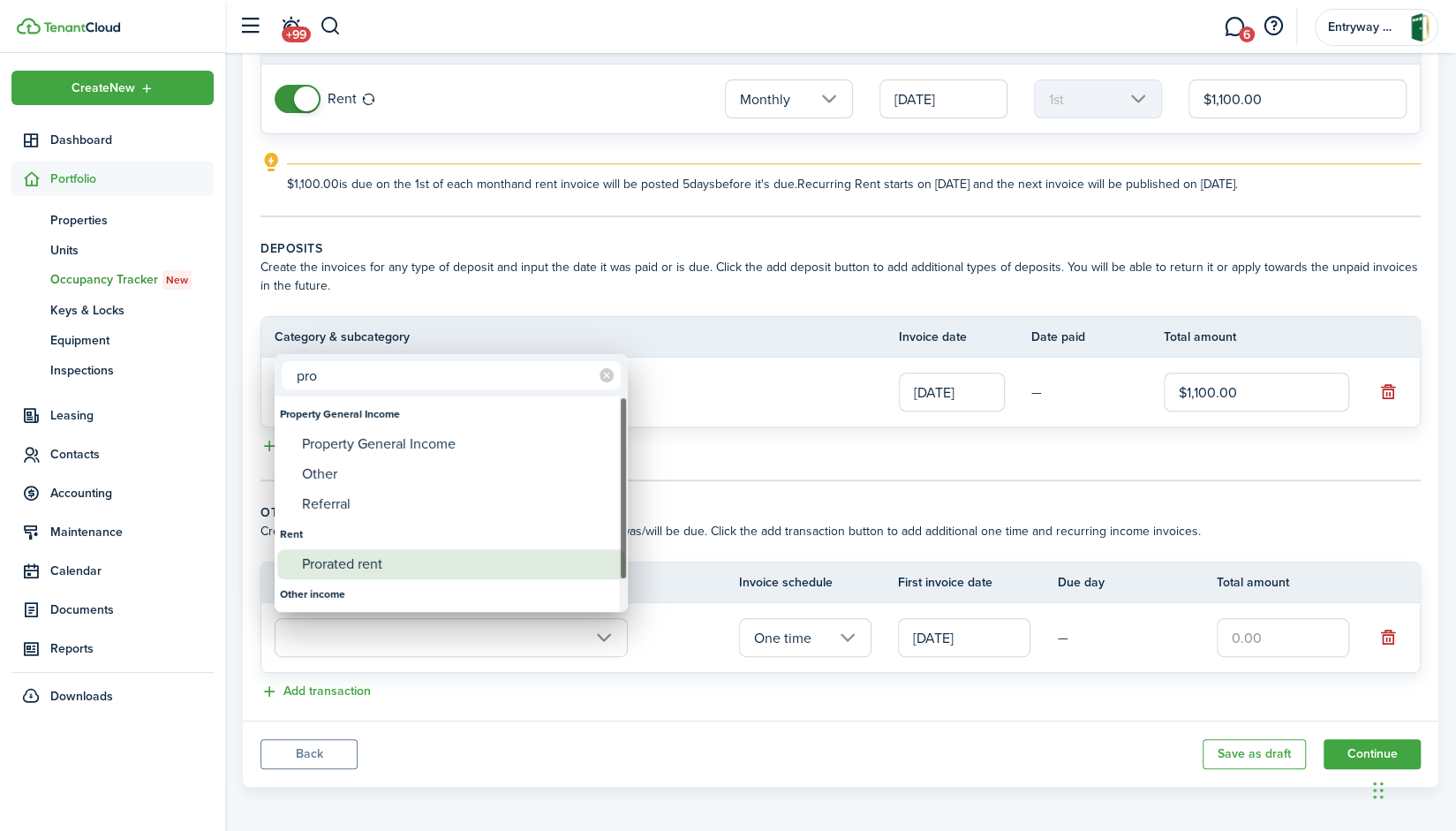
type input "pro"
click at [356, 557] on div "Prorated rent" at bounding box center [458, 564] width 313 height 30
type input "Rent / Prorated rent"
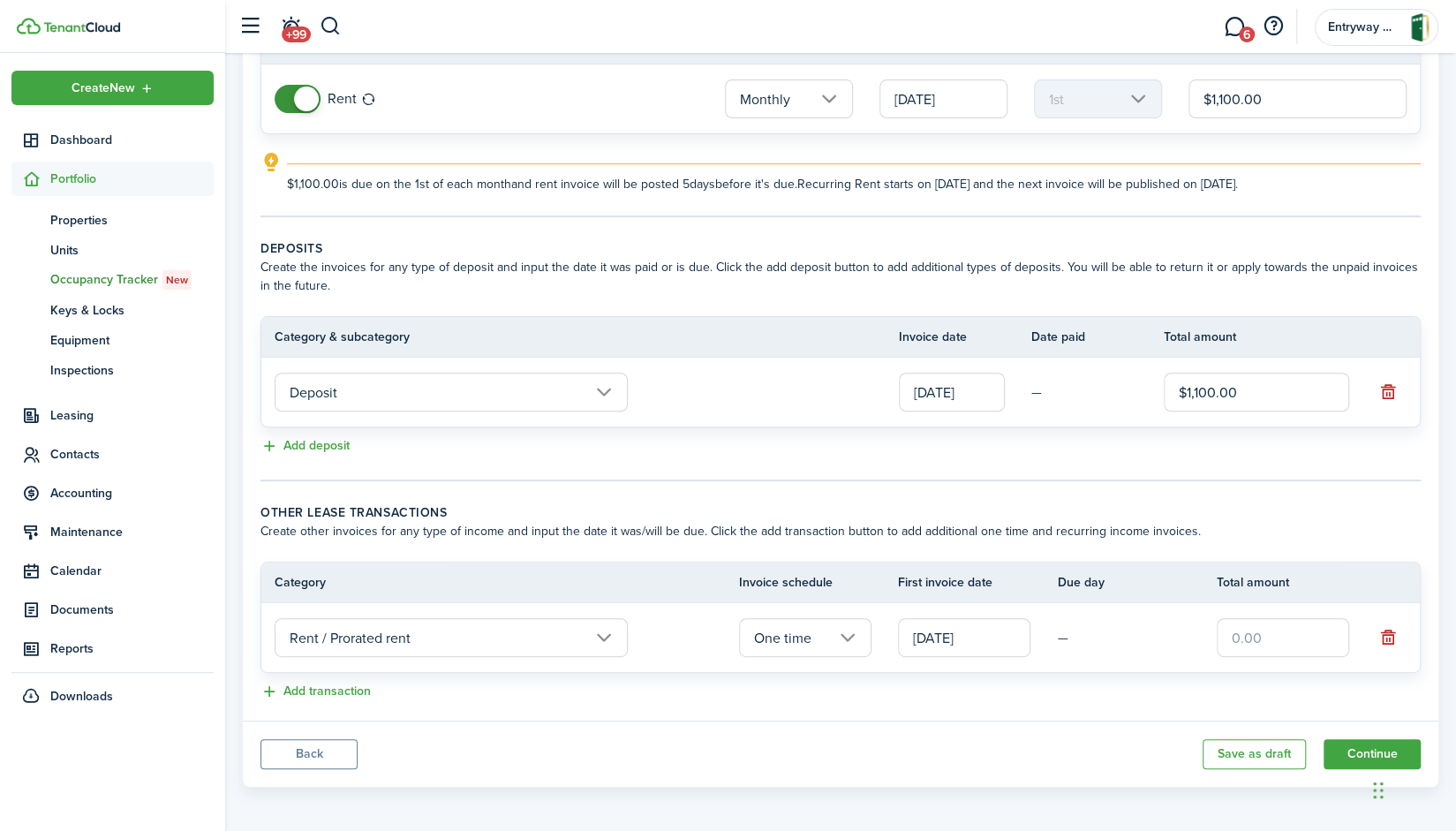
click at [1269, 631] on input "text" at bounding box center [1283, 637] width 132 height 39
type input "$513.33"
click at [1362, 752] on button "Continue" at bounding box center [1372, 754] width 97 height 30
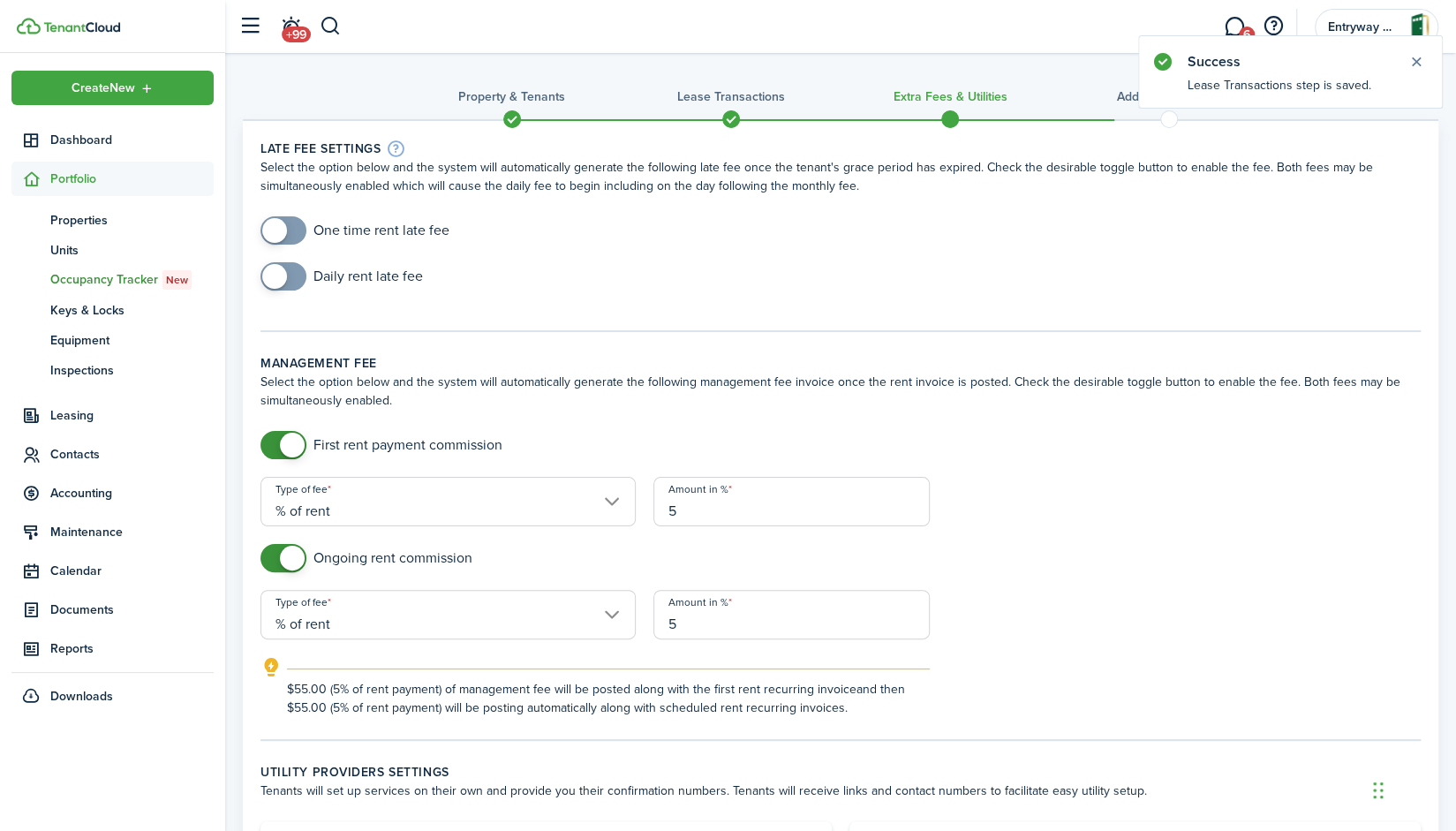
checkbox input "true"
click at [284, 227] on span at bounding box center [274, 230] width 24 height 24
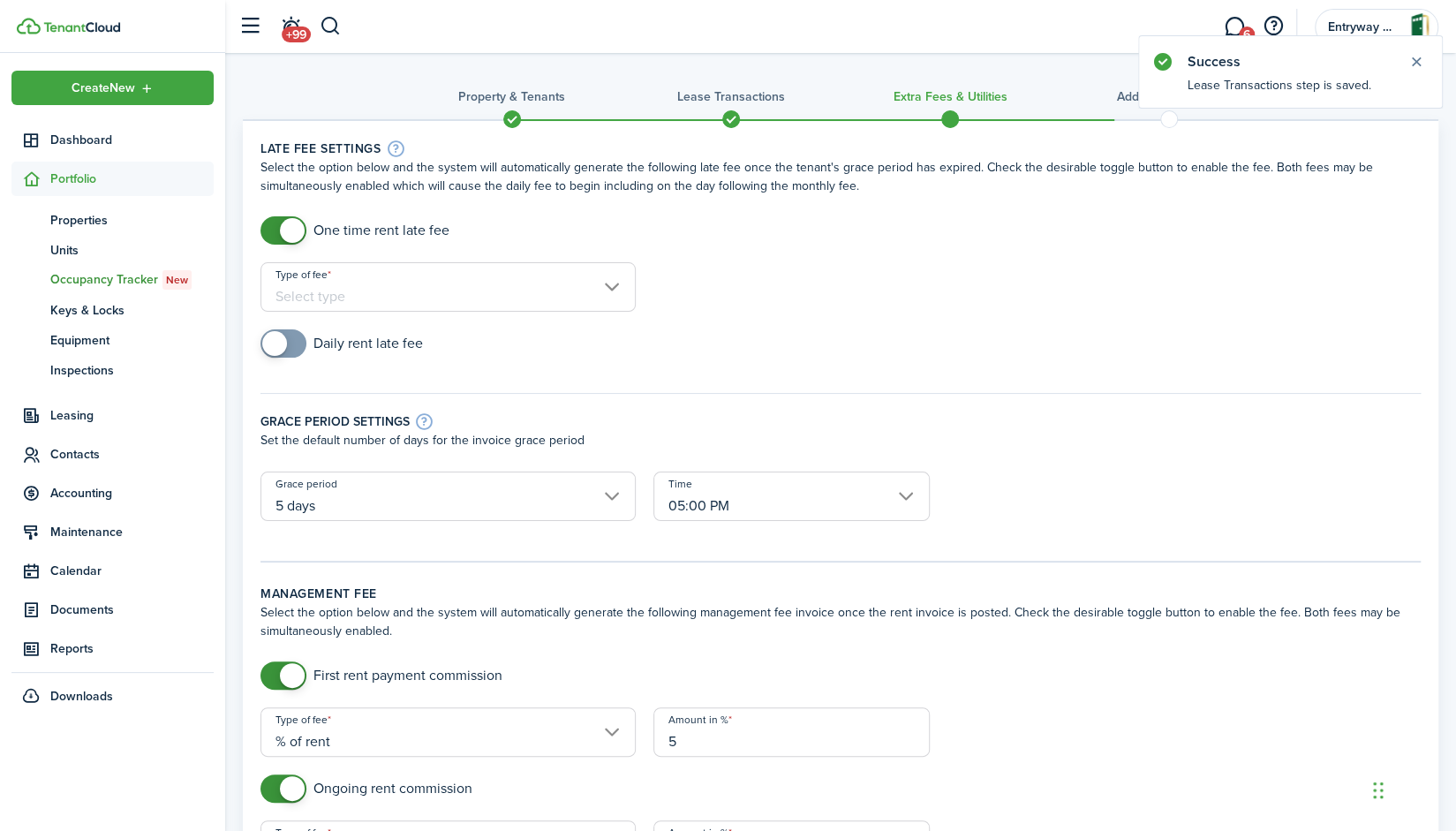
click at [426, 306] on input "Type of fee" at bounding box center [447, 286] width 375 height 50
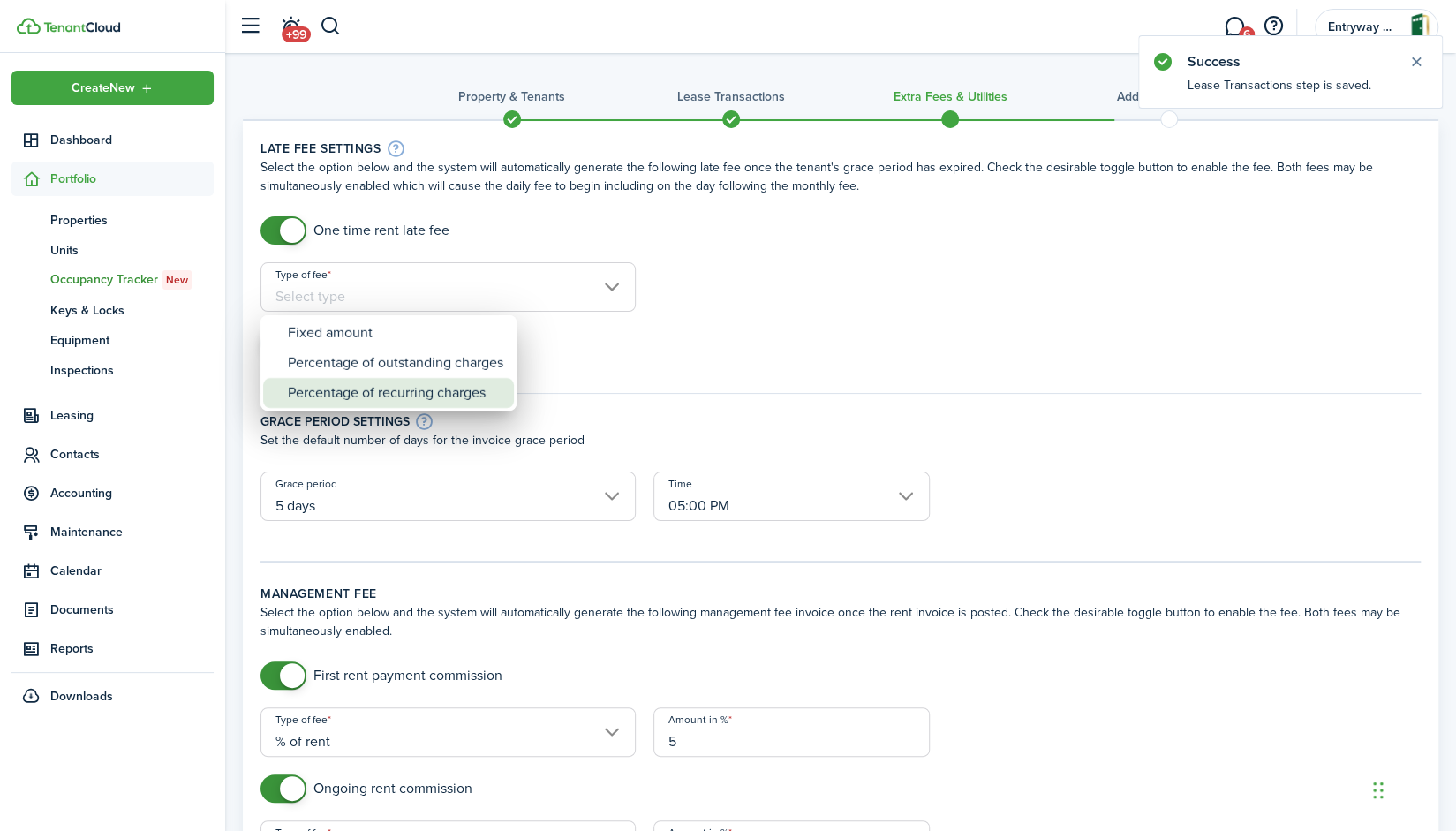
click at [434, 390] on div "Percentage of recurring charges" at bounding box center [394, 393] width 215 height 30
type input "Percentage of recurring charges"
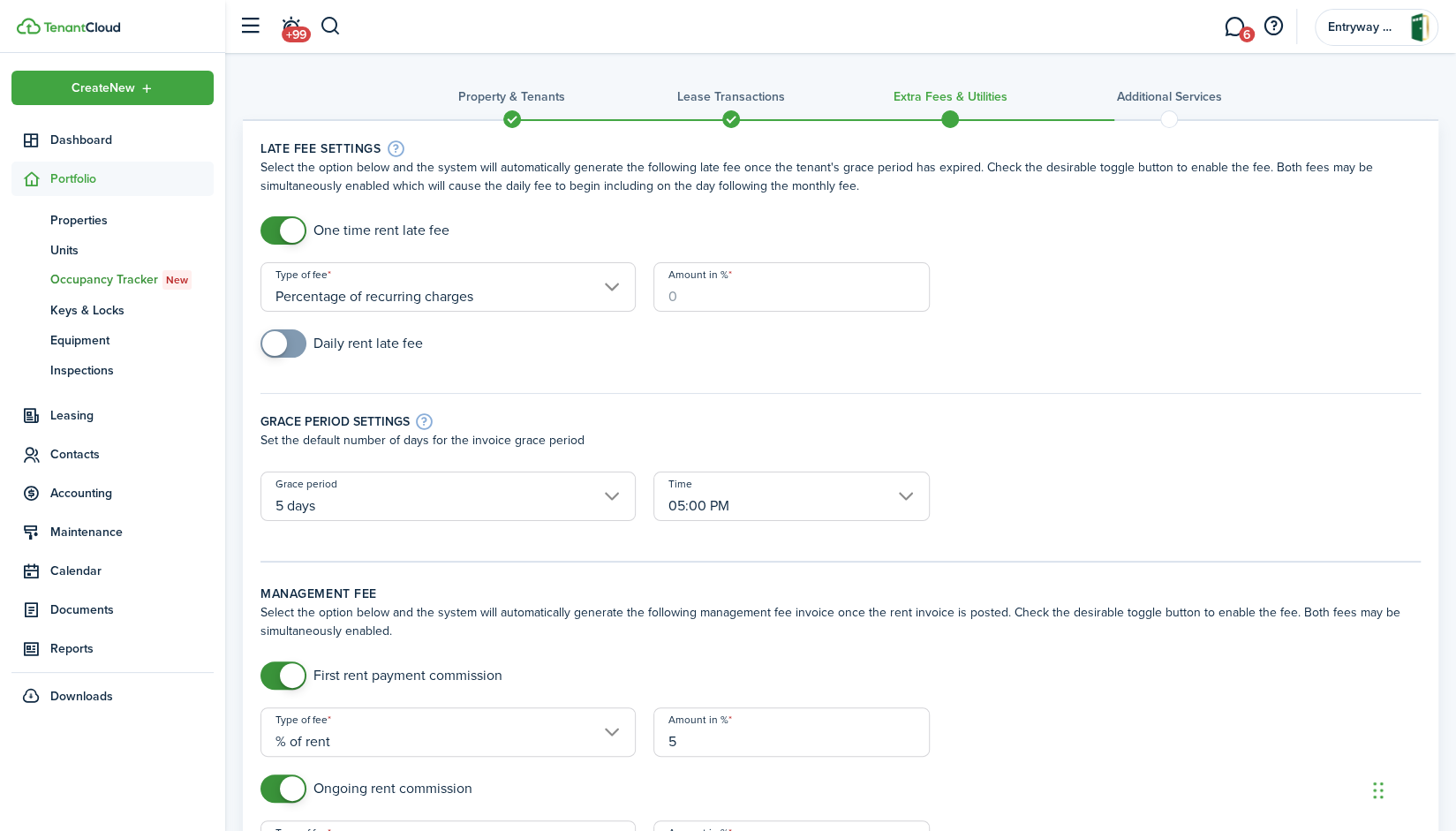
click at [740, 297] on input "Amount in %" at bounding box center [792, 286] width 278 height 50
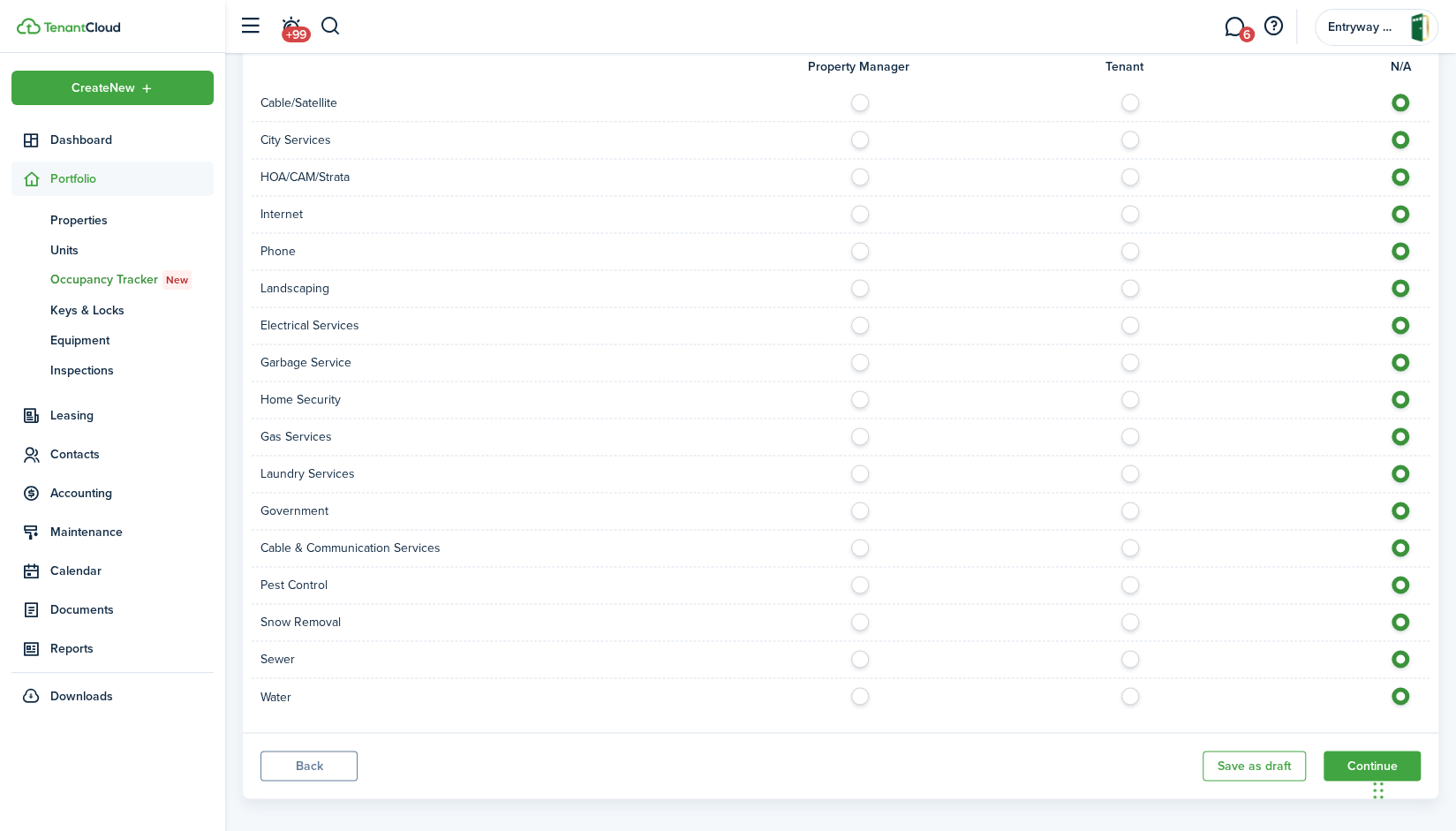
scroll to position [1459, 0]
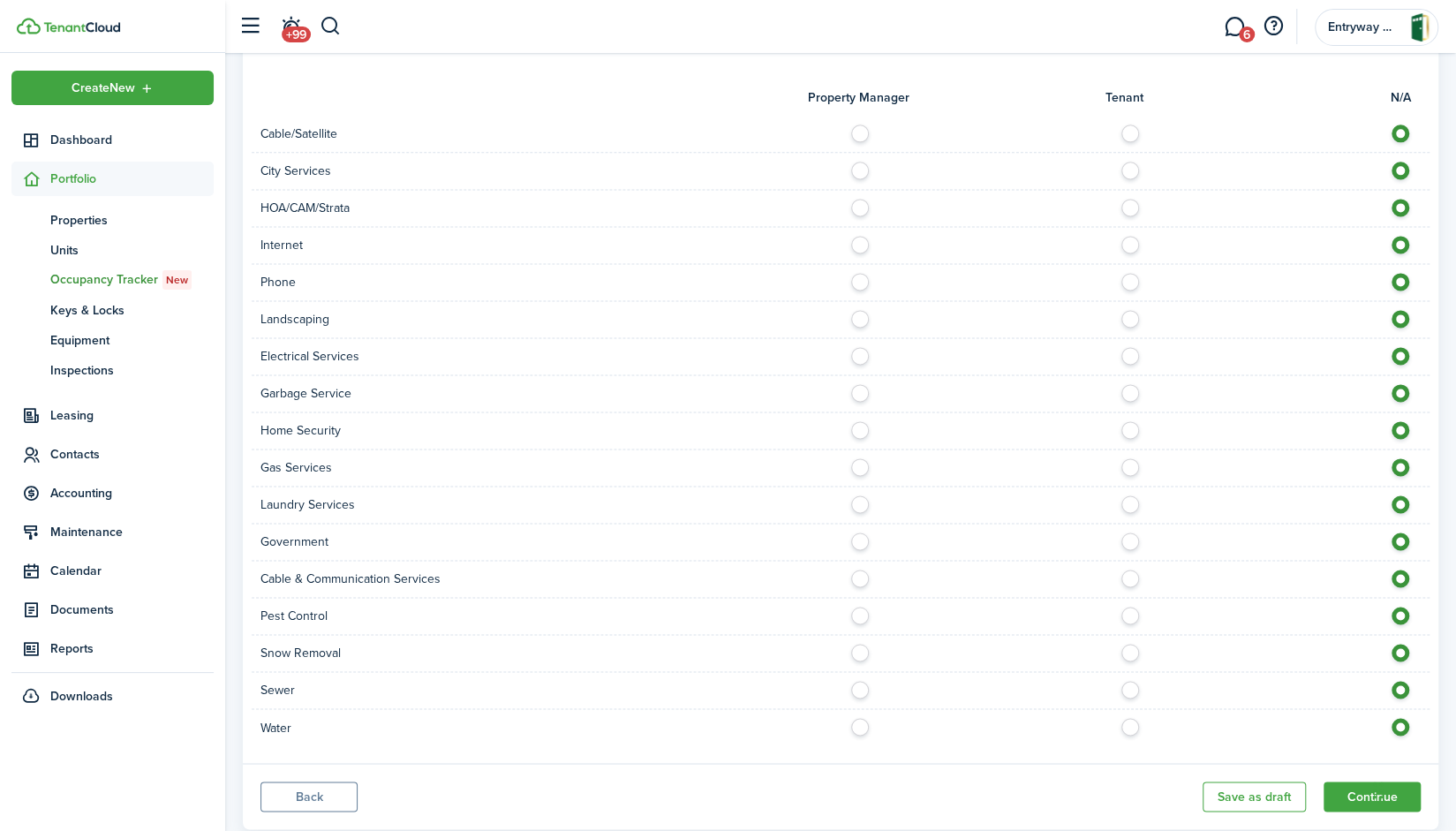
type input "5"
click at [853, 721] on label at bounding box center [865, 722] width 31 height 9
radio input "true"
click at [1129, 467] on label at bounding box center [1135, 462] width 31 height 9
radio input "true"
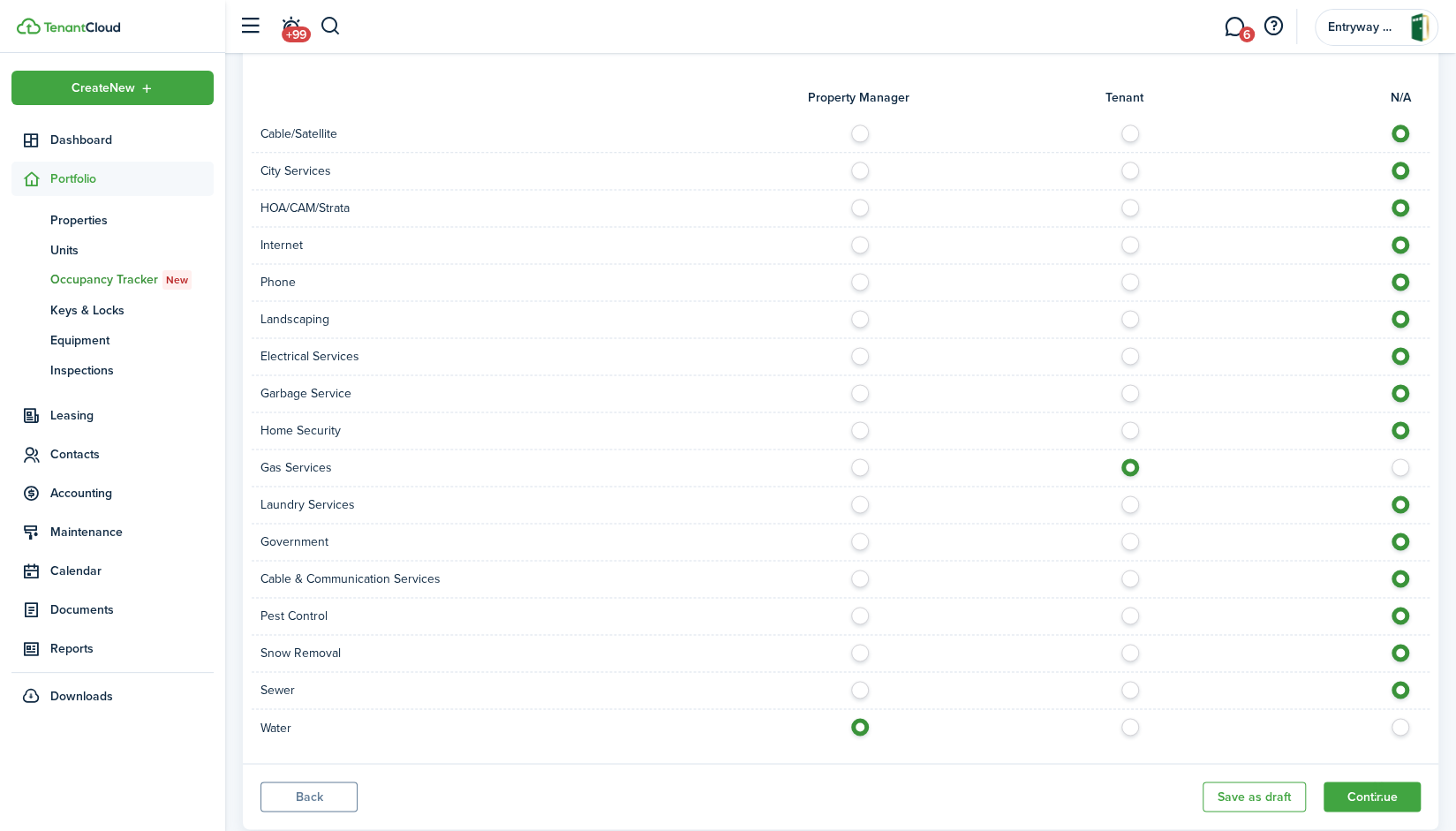
click at [1130, 393] on label at bounding box center [1135, 388] width 31 height 9
radio input "true"
click at [1127, 319] on label at bounding box center [1135, 314] width 31 height 9
radio input "true"
click at [1127, 356] on label at bounding box center [1135, 351] width 31 height 9
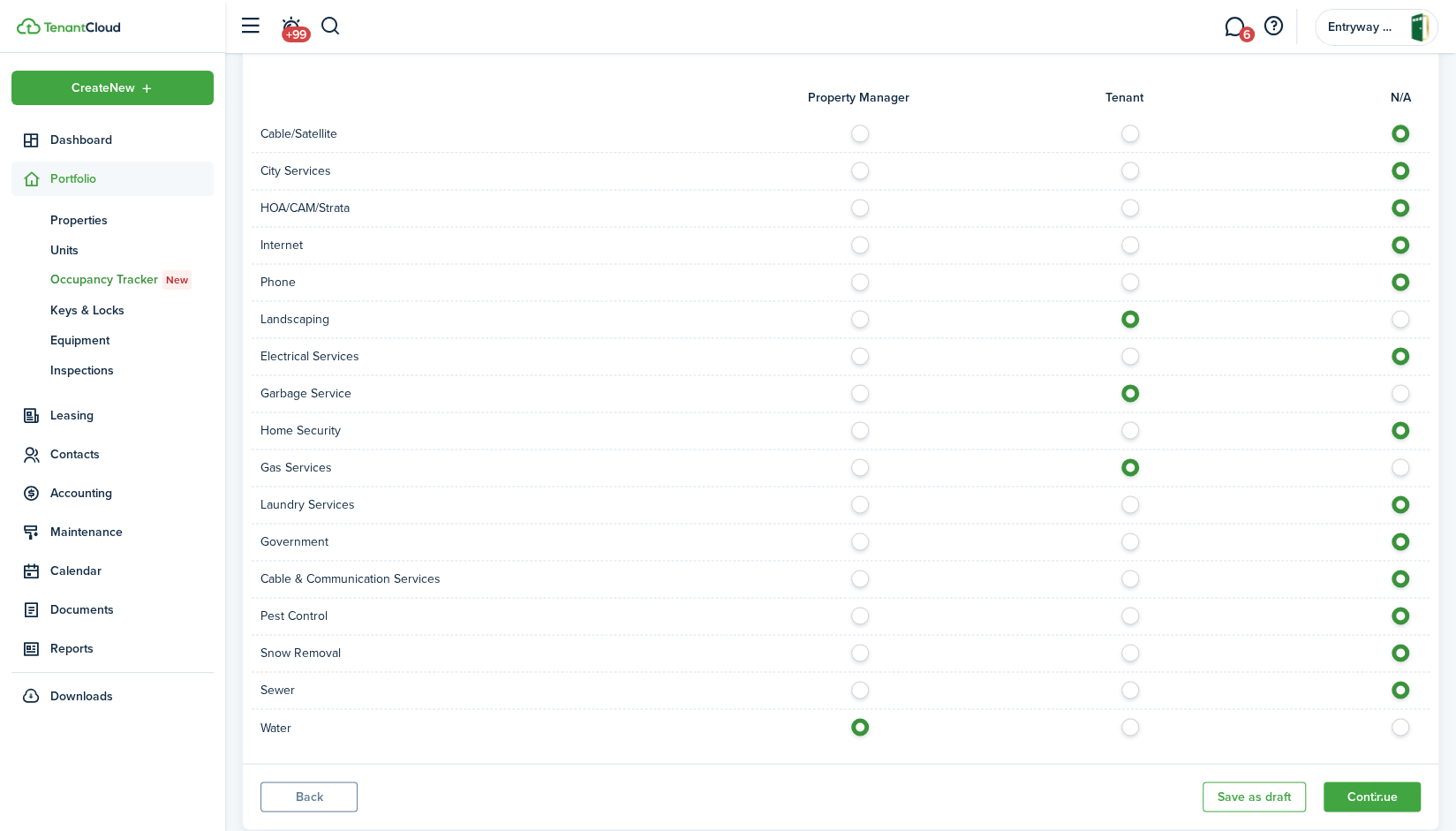
radio input "true"
click at [1397, 399] on div "Garbage Service" at bounding box center [840, 394] width 1177 height 37
click at [1400, 392] on label at bounding box center [1405, 388] width 31 height 9
radio input "false"
radio input "true"
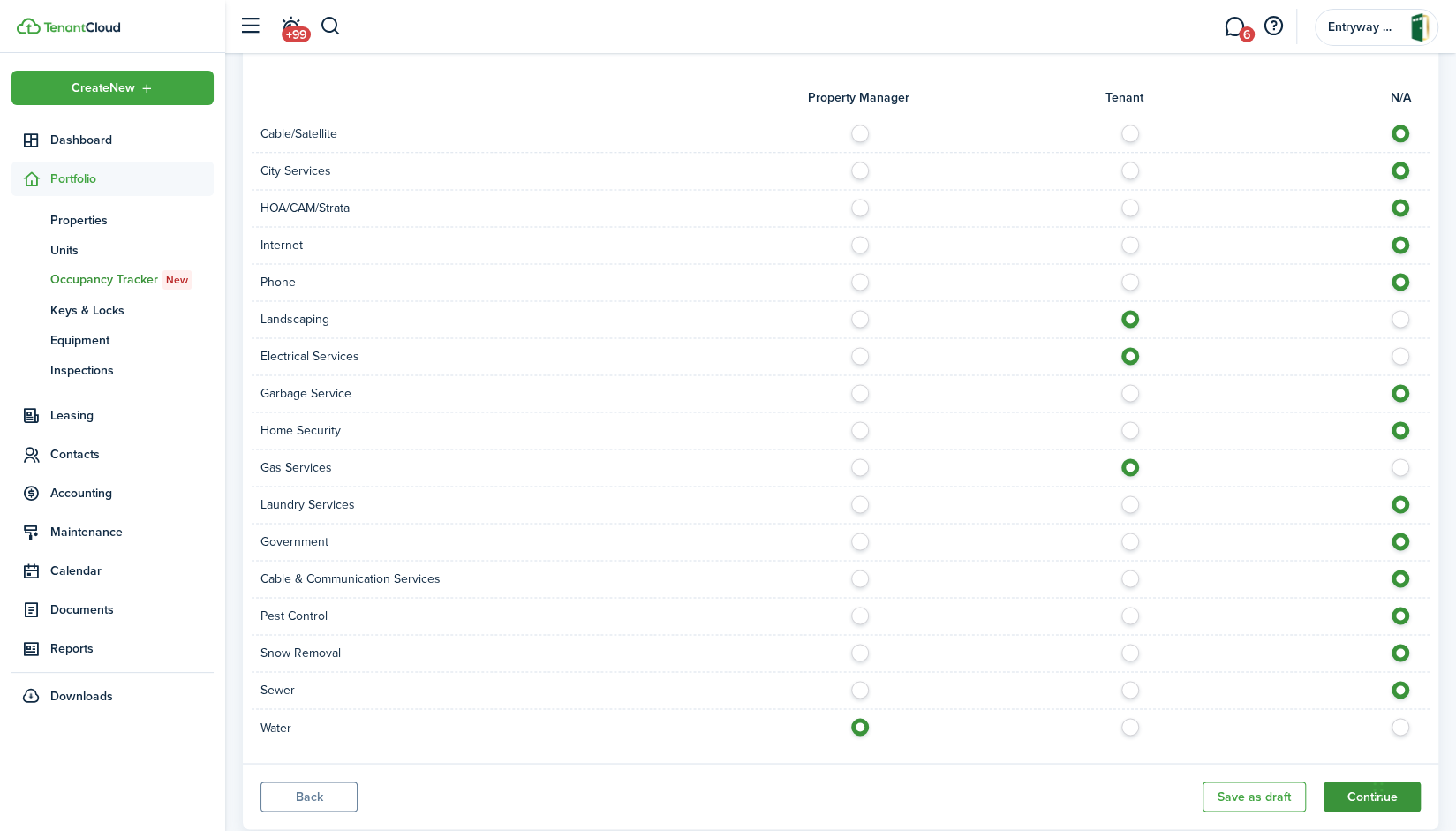
click at [1354, 789] on button "Continue" at bounding box center [1372, 796] width 97 height 30
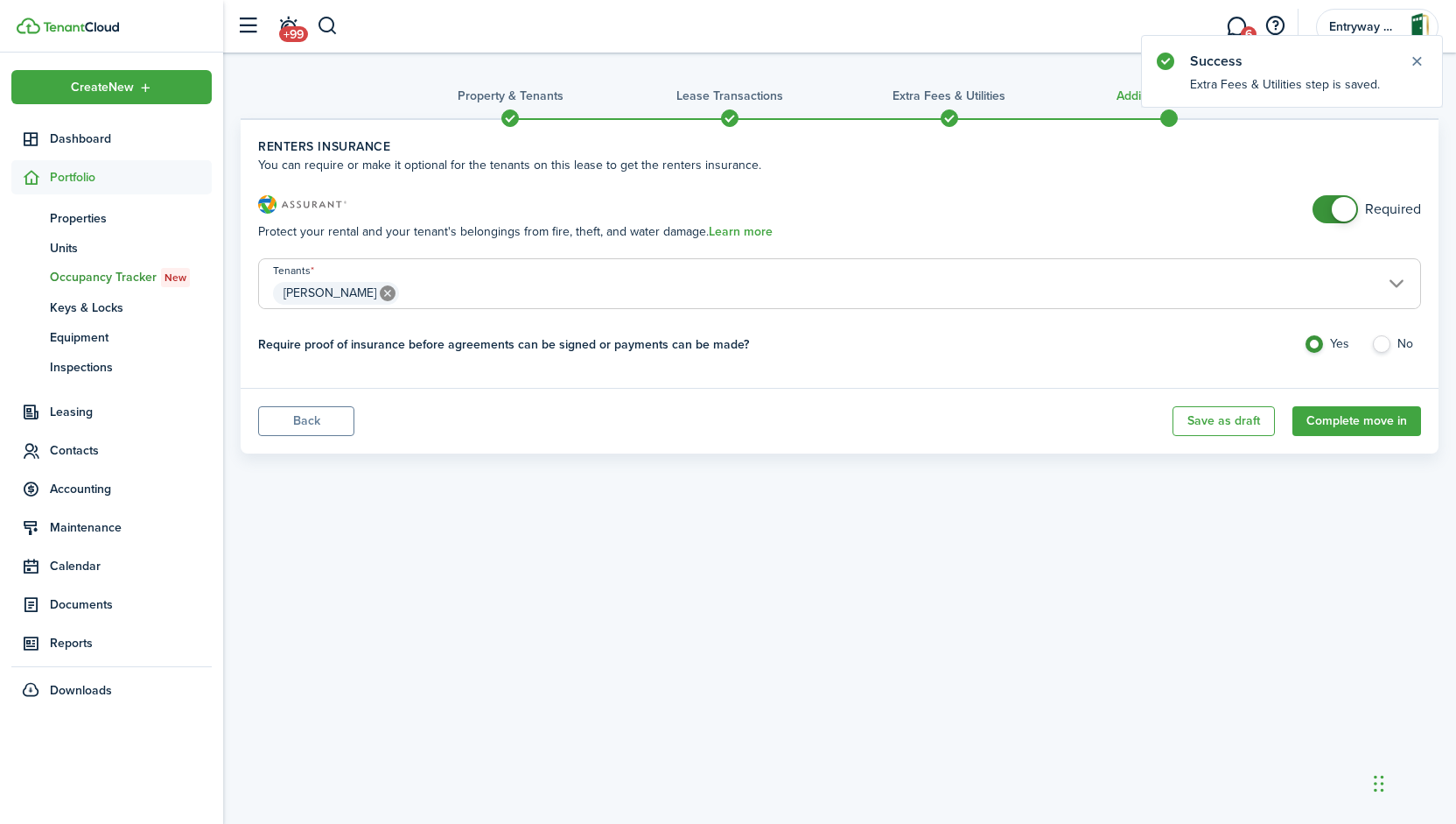
checkbox input "false"
click at [1327, 211] on span at bounding box center [1335, 209] width 17 height 28
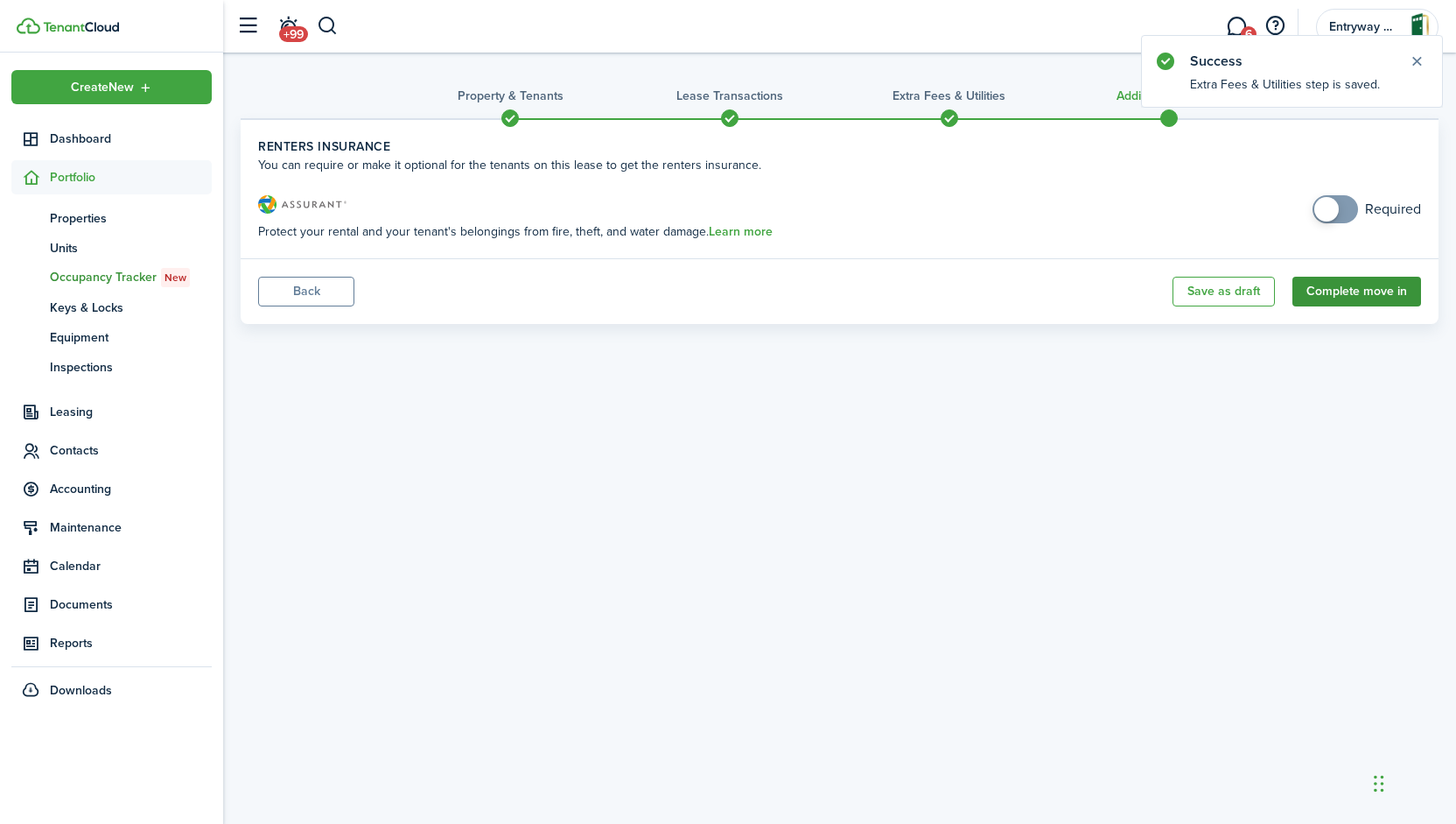
click at [1355, 295] on button "Complete move in" at bounding box center [1357, 291] width 128 height 30
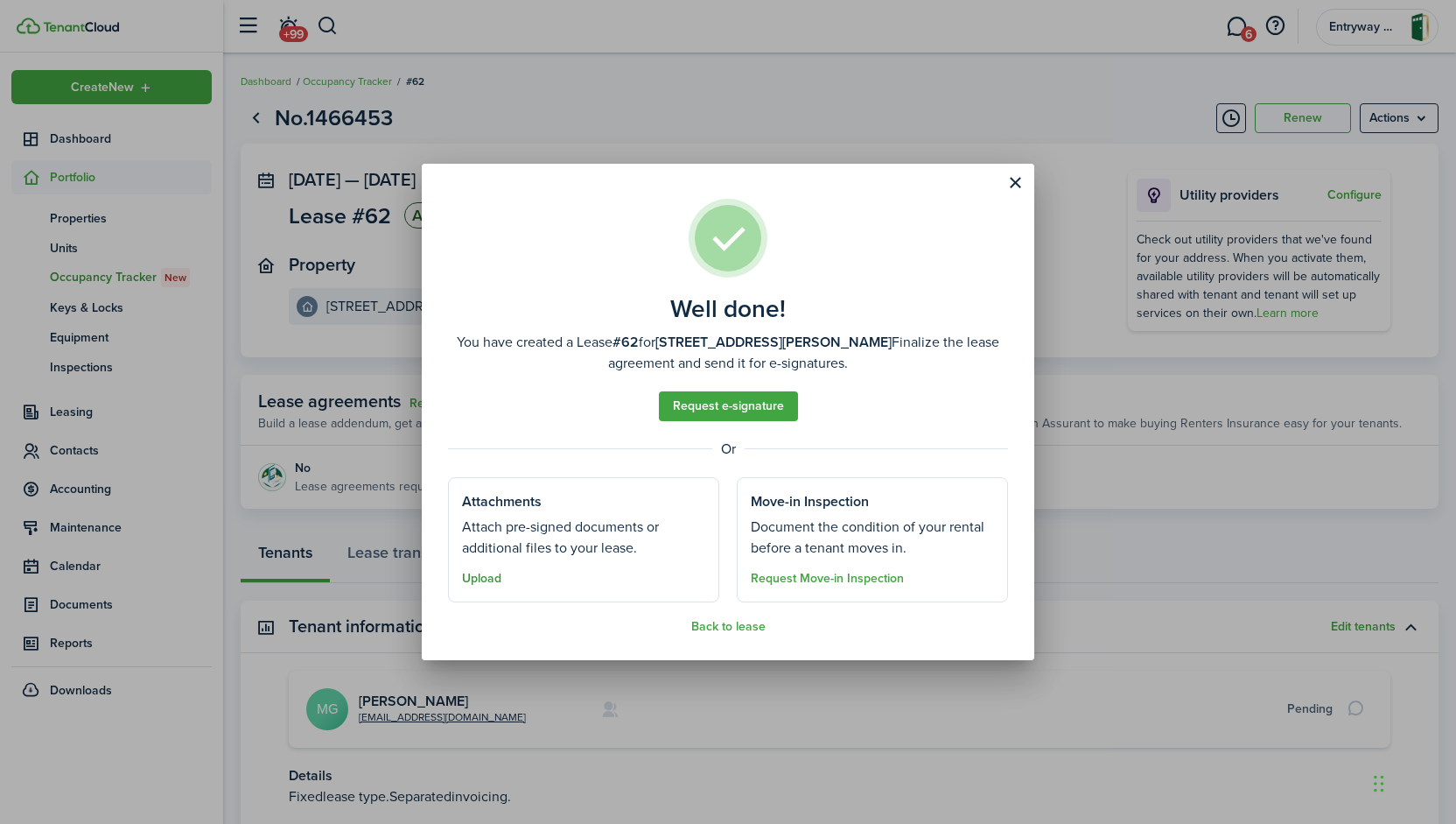
click at [483, 579] on button "Upload" at bounding box center [482, 579] width 40 height 14
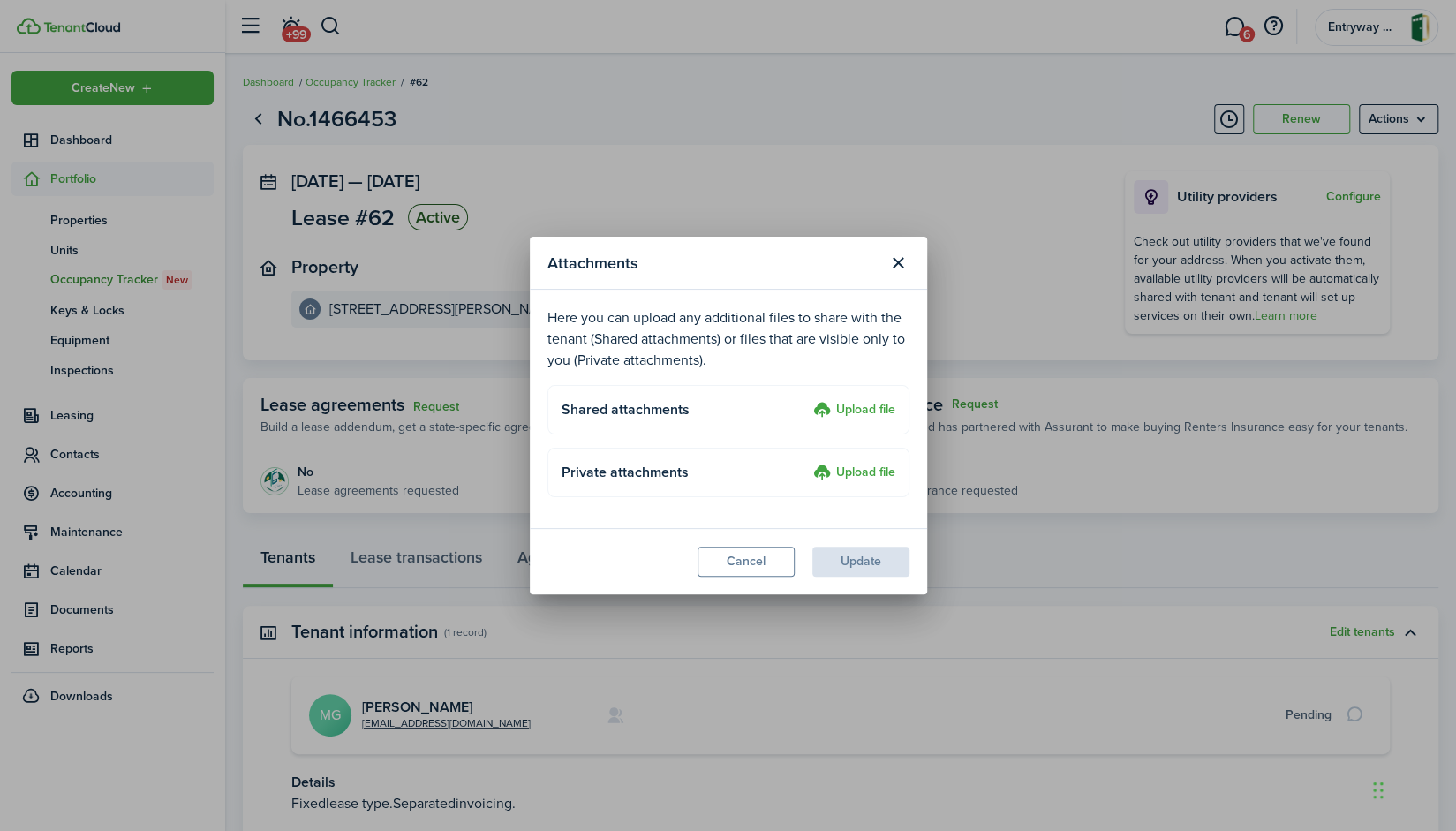
click at [871, 410] on label "Upload file" at bounding box center [854, 411] width 82 height 21
click at [806, 400] on input "Upload file" at bounding box center [806, 400] width 0 height 0
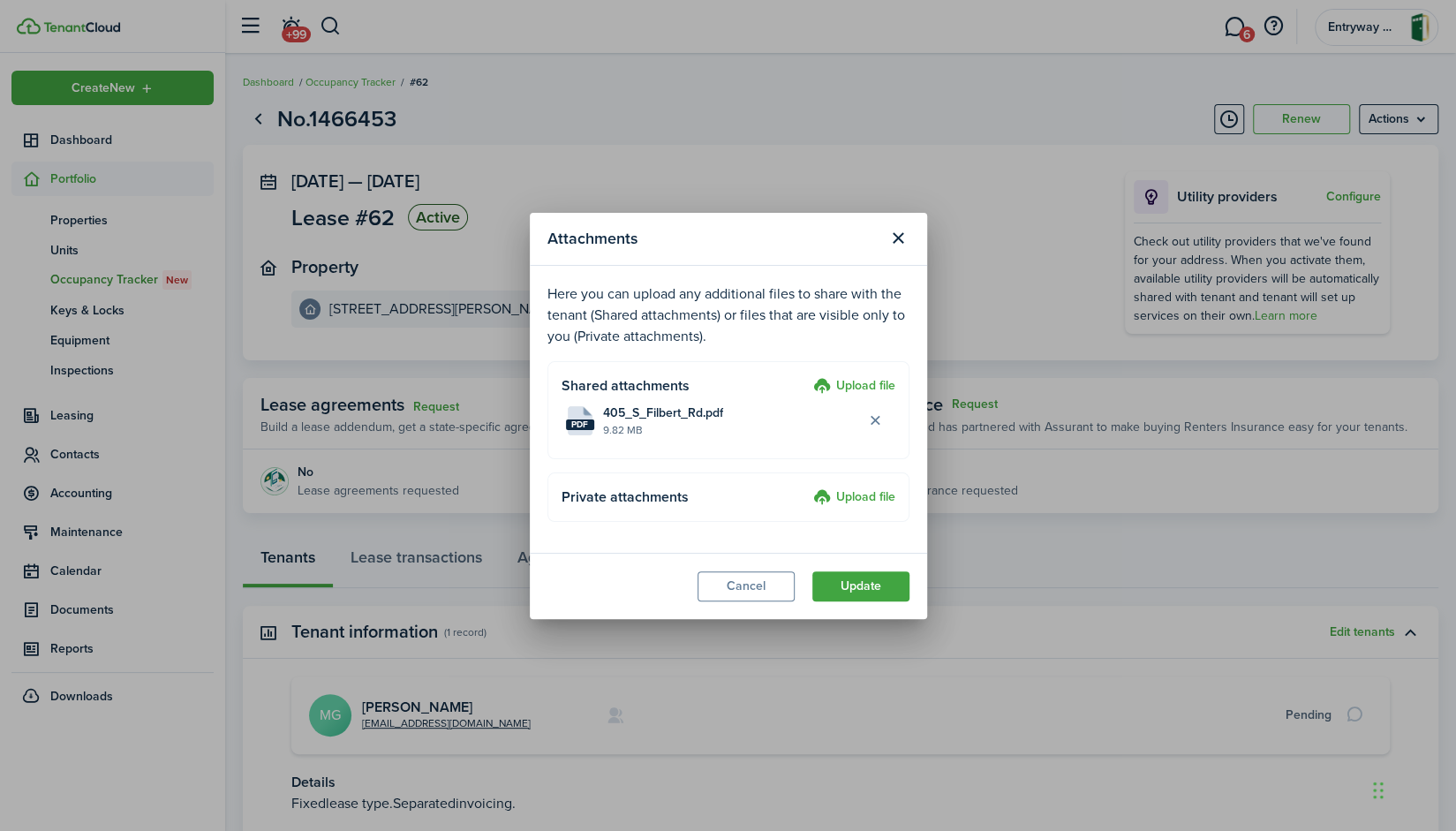
click at [869, 497] on label "Upload file" at bounding box center [854, 498] width 82 height 21
click at [806, 487] on input "Upload file" at bounding box center [806, 487] width 0 height 0
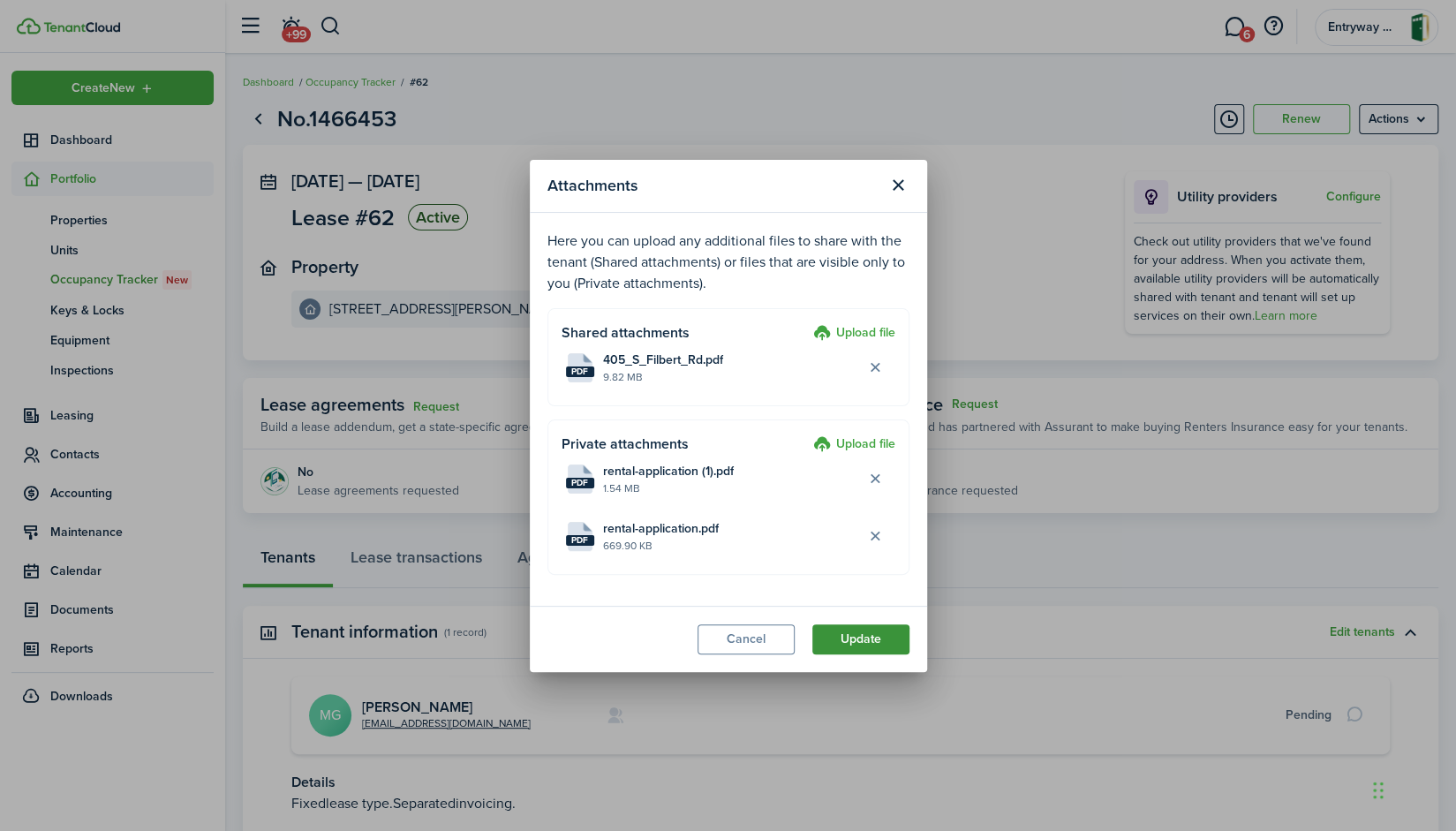
click at [867, 646] on button "Update" at bounding box center [861, 639] width 97 height 30
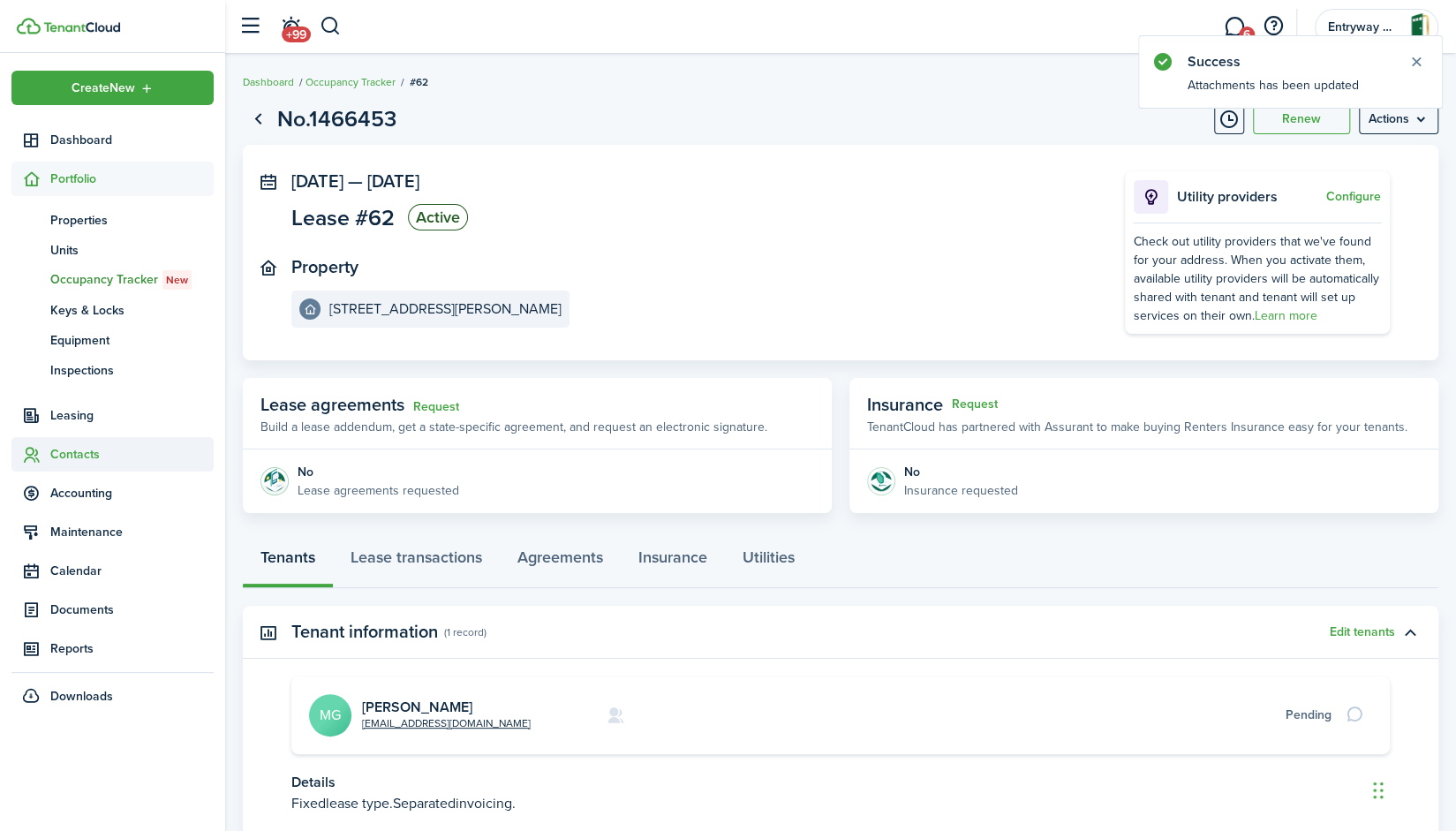
click at [68, 459] on span "Contacts" at bounding box center [132, 454] width 164 height 19
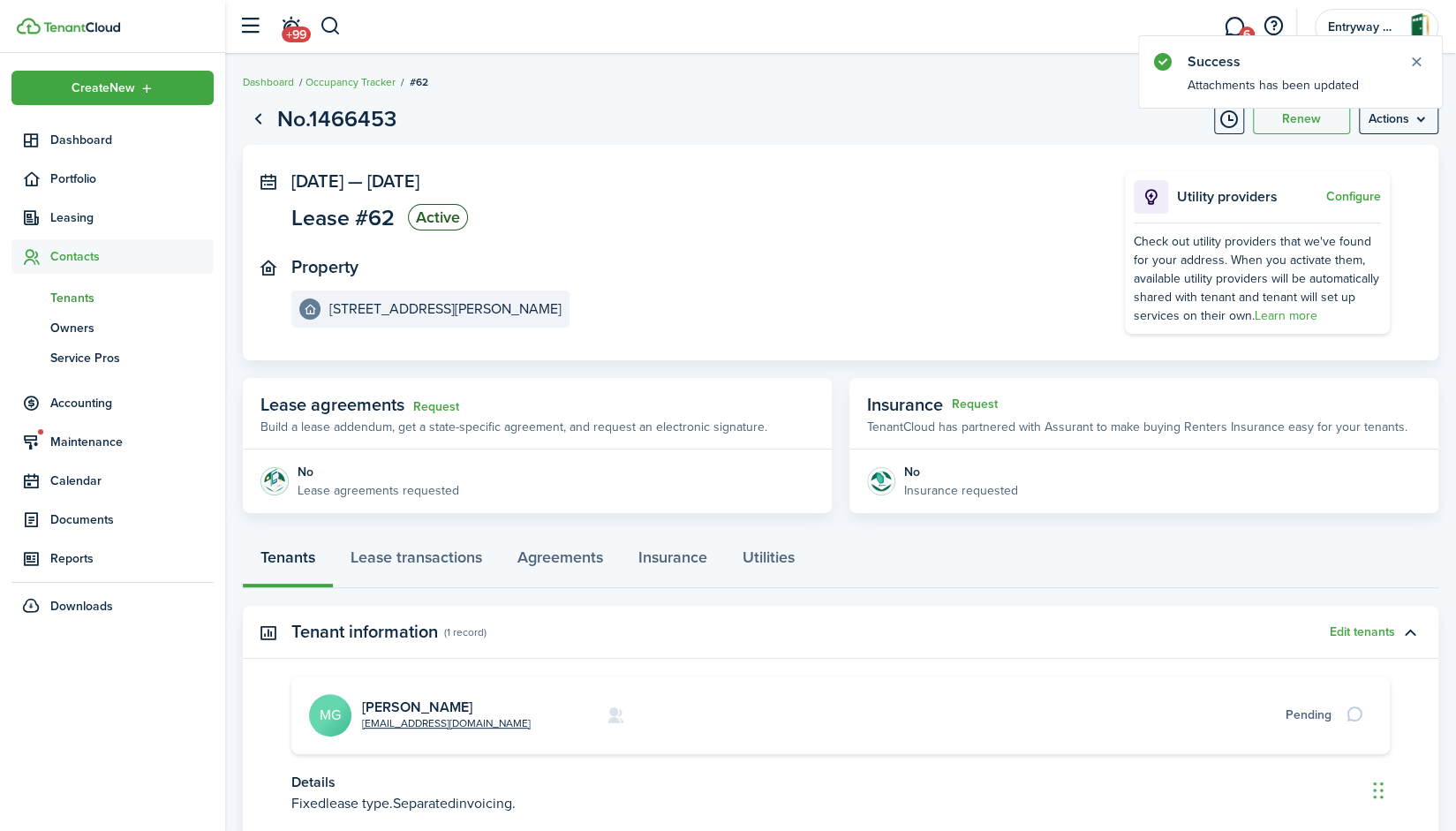
click at [78, 294] on span "Tenants" at bounding box center [132, 297] width 164 height 19
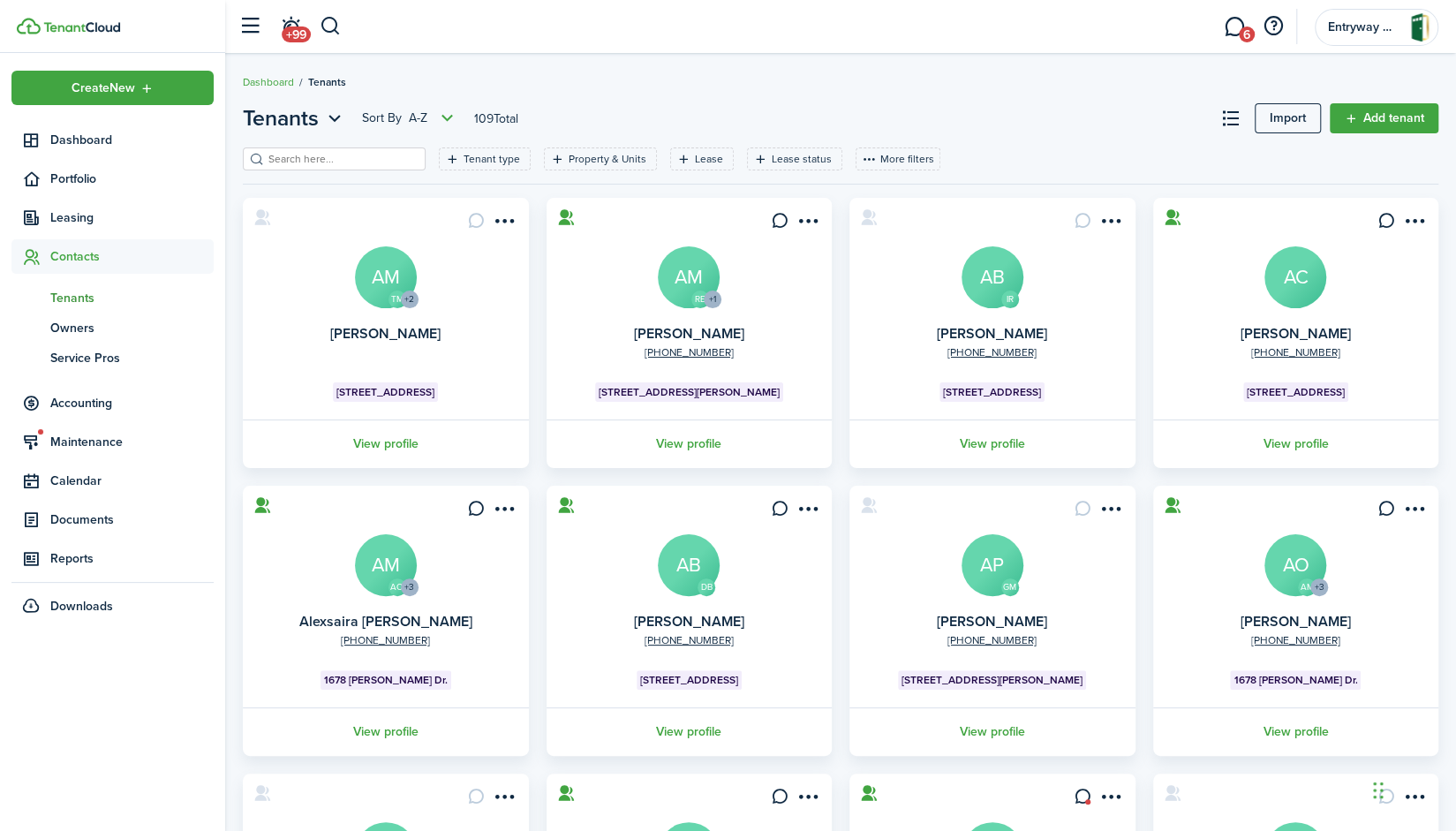
click at [349, 146] on header-page "Tenants Sort by A-Z 109 Total Import Add tenant" at bounding box center [840, 125] width 1195 height 45
click at [349, 156] on input "search" at bounding box center [342, 159] width 156 height 17
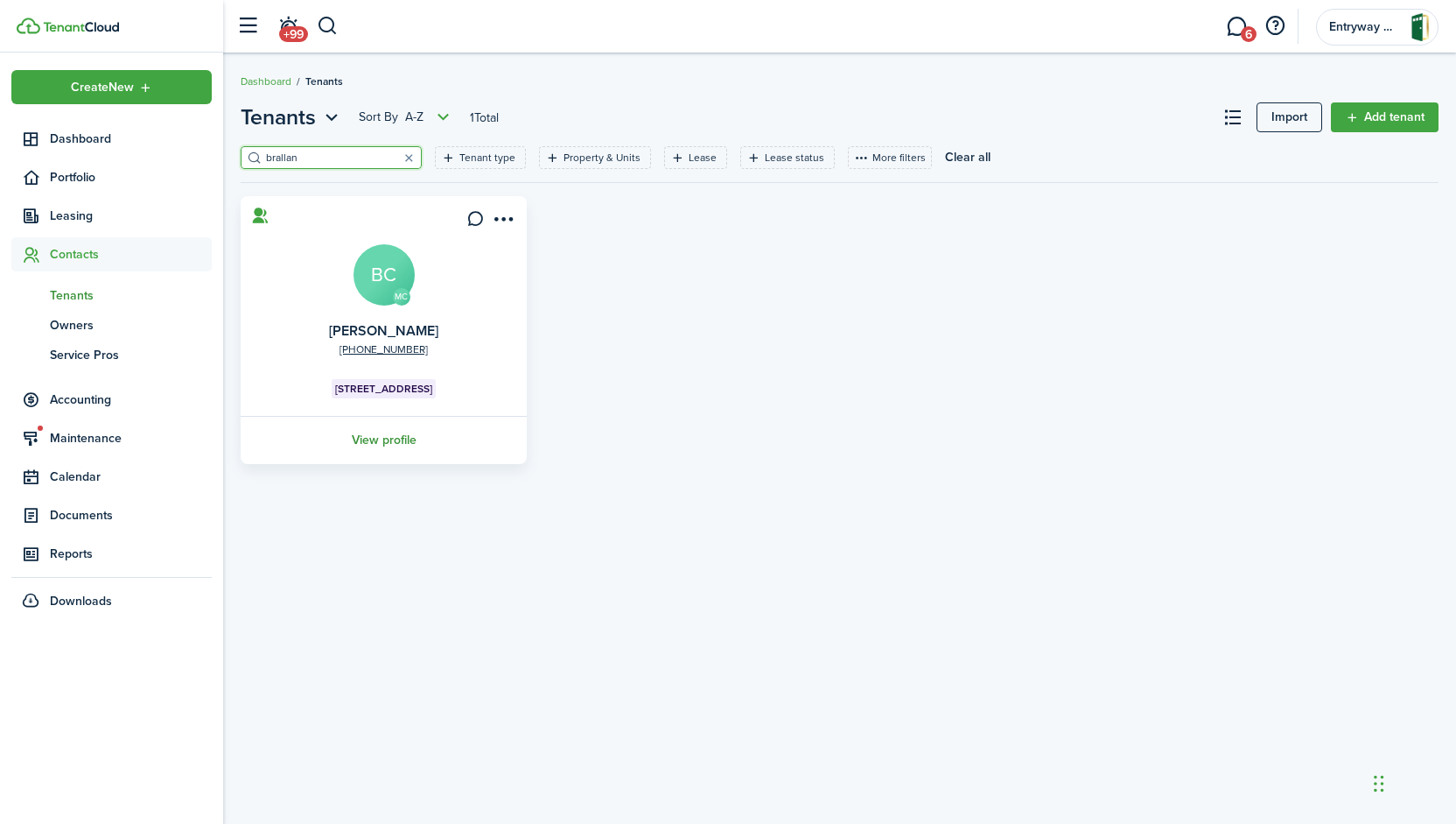
type input "brallan"
click at [377, 444] on link "View profile" at bounding box center [384, 440] width 292 height 48
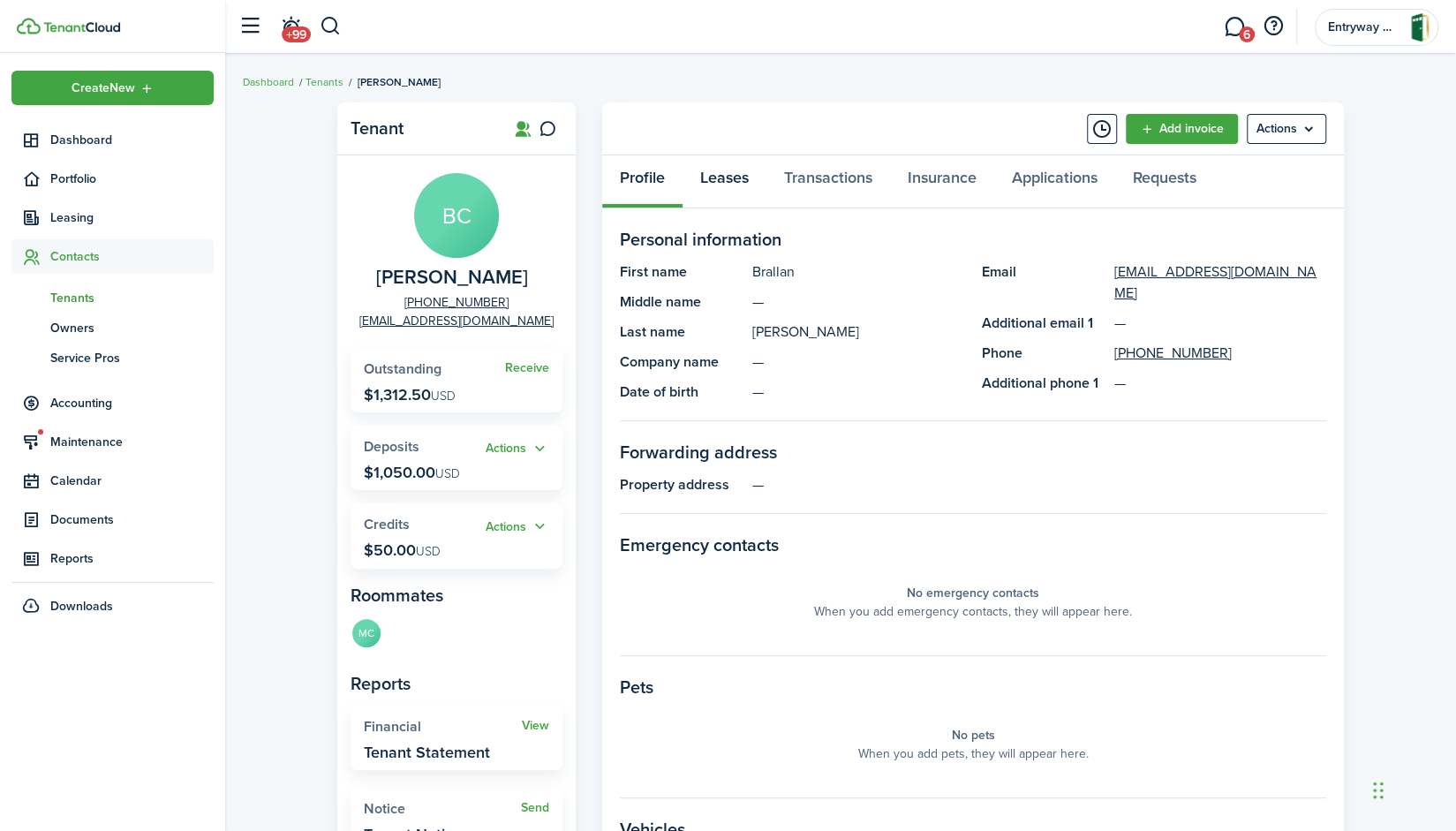
click at [724, 177] on link "Leases" at bounding box center [725, 182] width 84 height 53
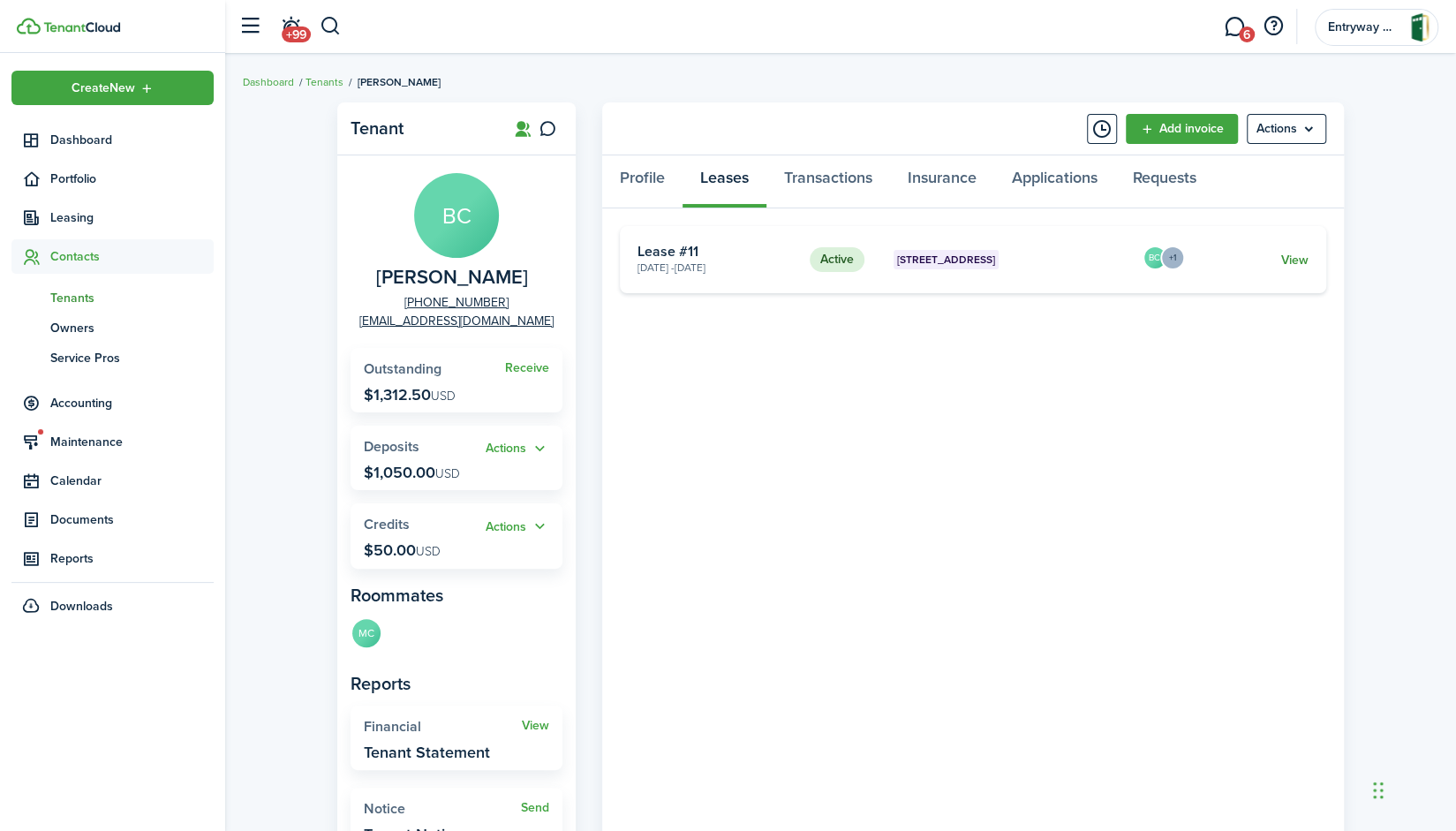
click at [1293, 261] on link "View" at bounding box center [1294, 259] width 27 height 19
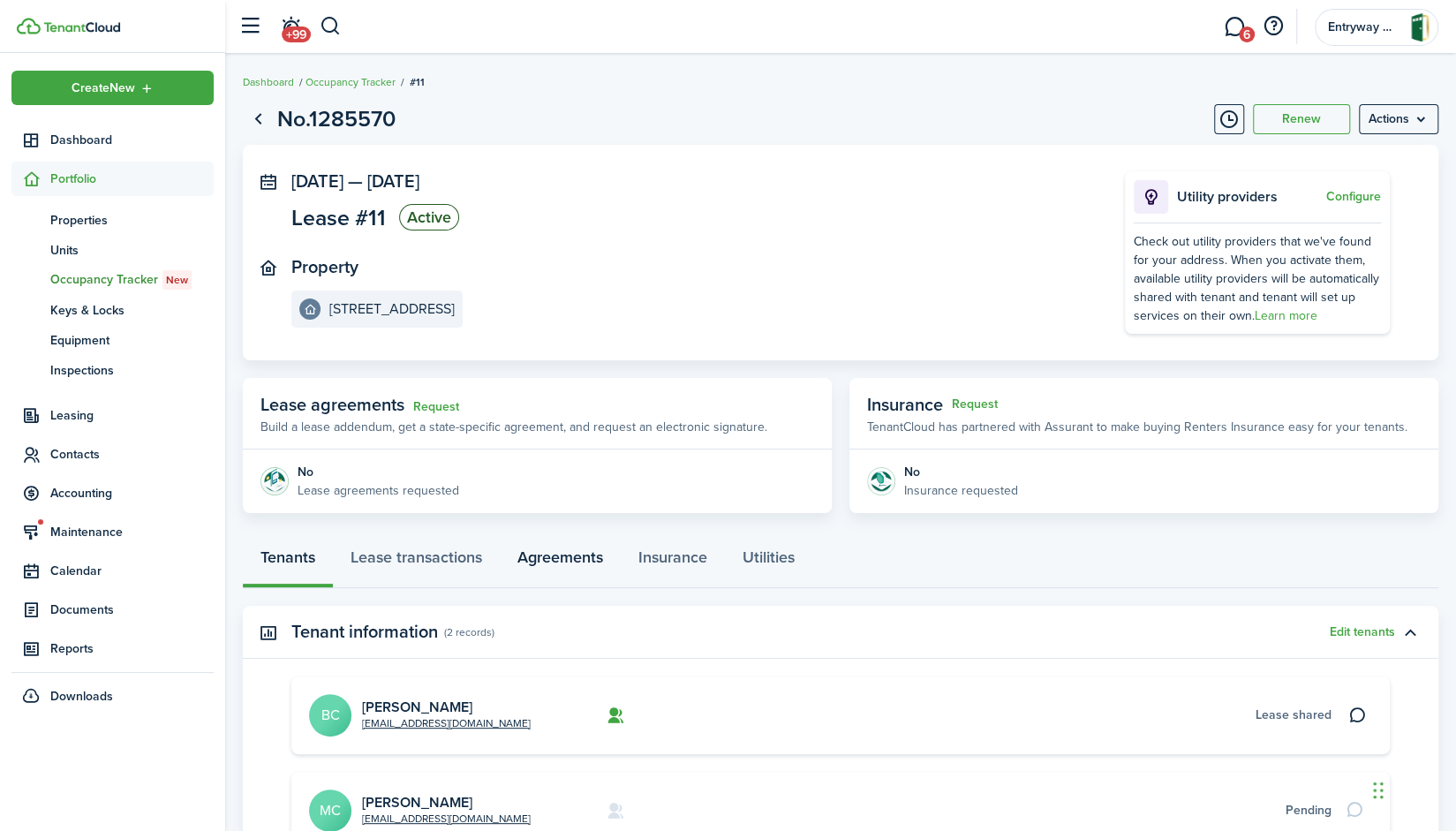
drag, startPoint x: 572, startPoint y: 540, endPoint x: 566, endPoint y: 560, distance: 20.9
click at [566, 560] on link "Agreements" at bounding box center [560, 561] width 121 height 53
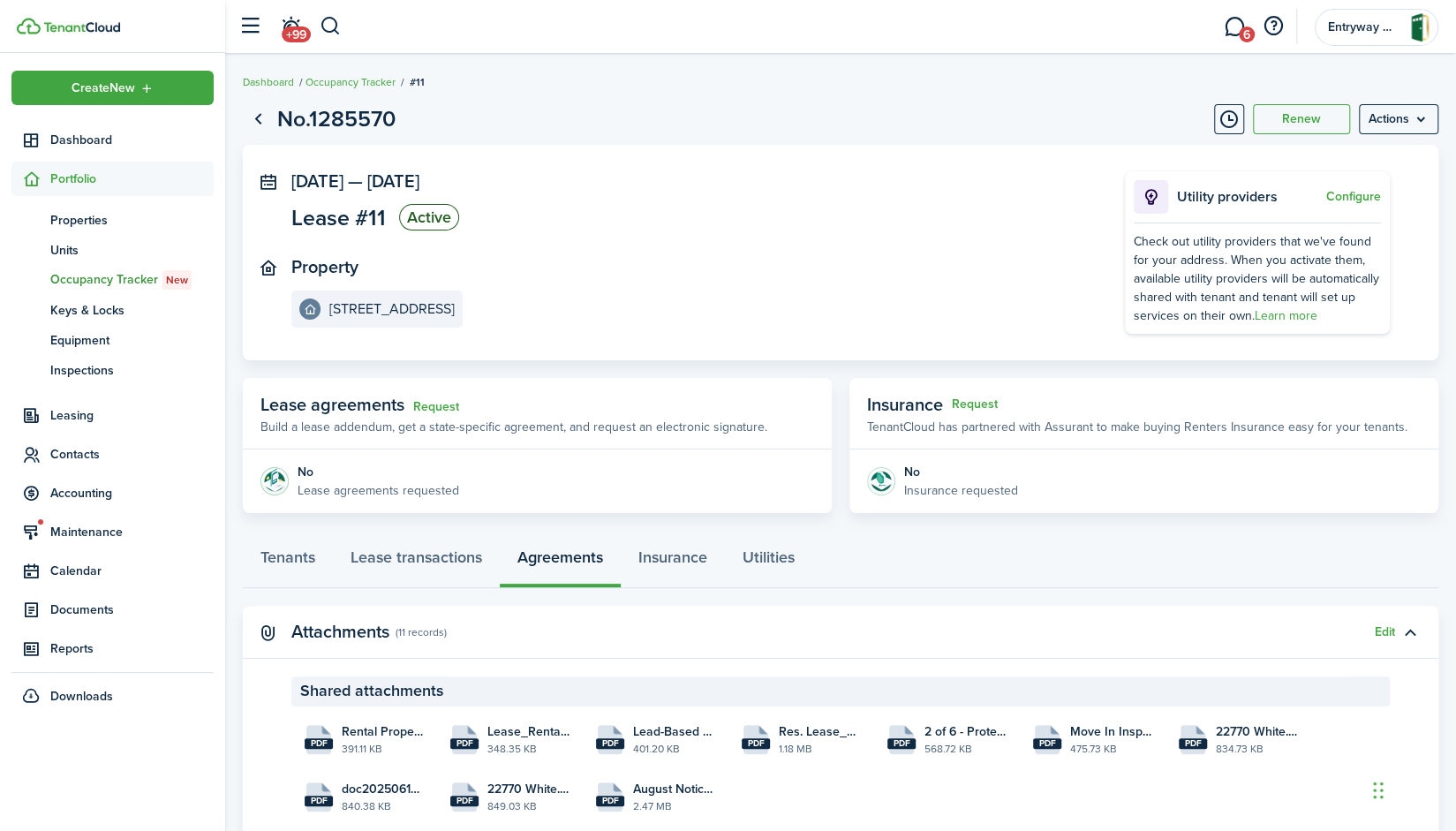
click at [566, 560] on div "Tenants Lease transactions Agreements Insurance Utilities" at bounding box center [840, 561] width 1195 height 53
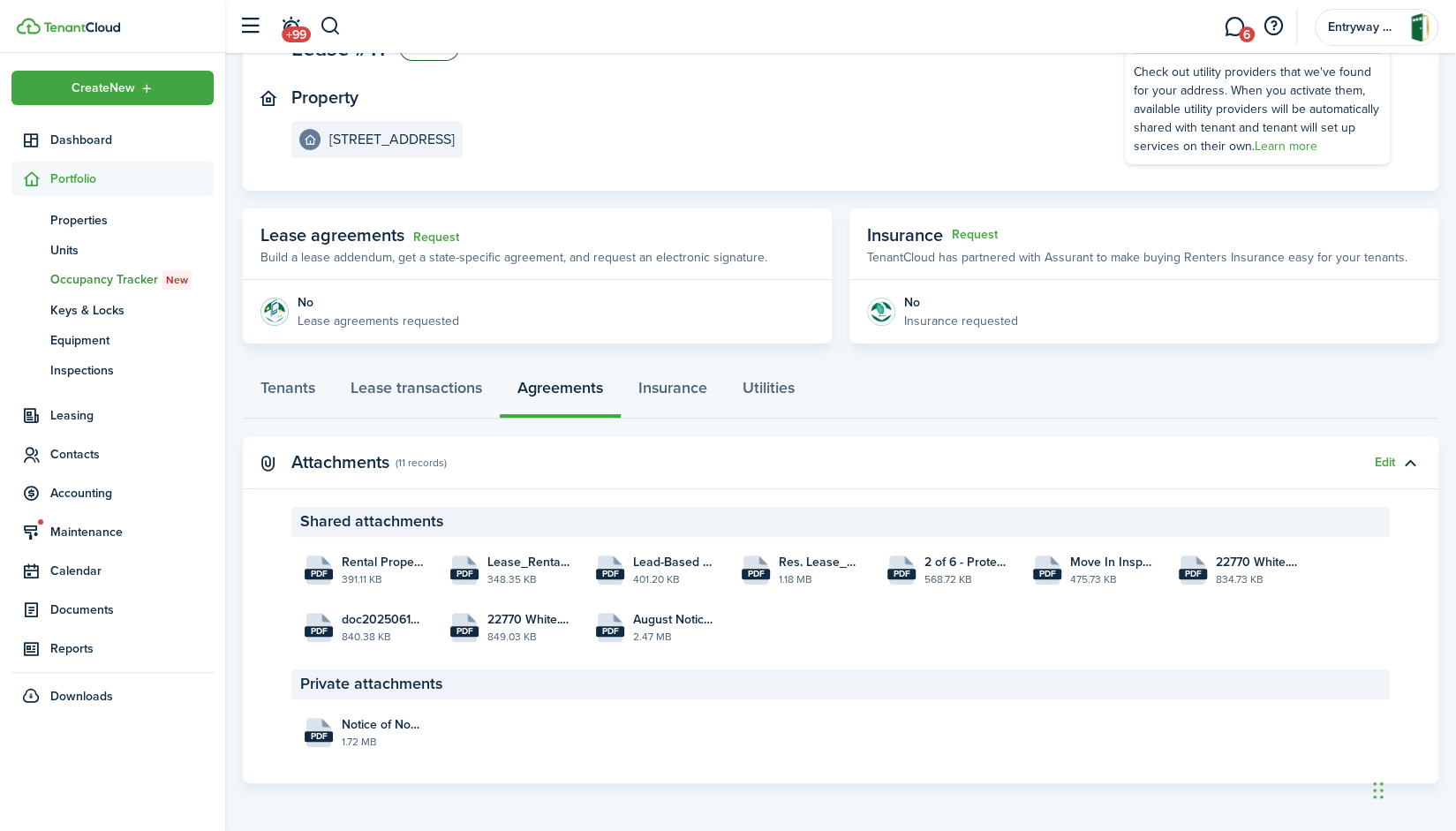
scroll to position [110, 0]
